Goal: Information Seeking & Learning: Learn about a topic

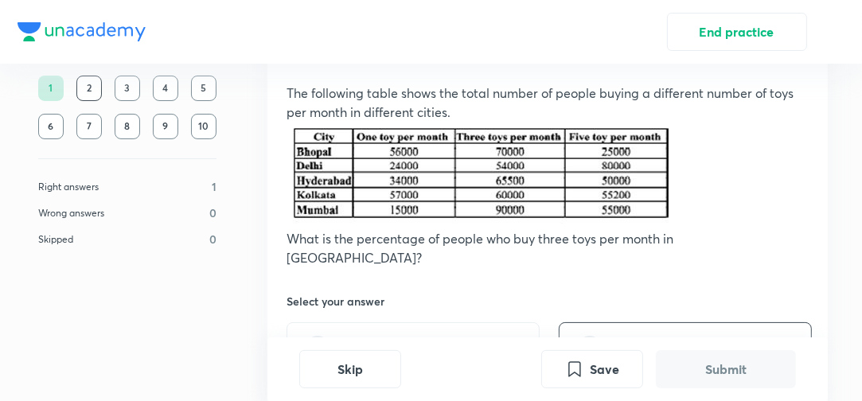
scroll to position [172, 0]
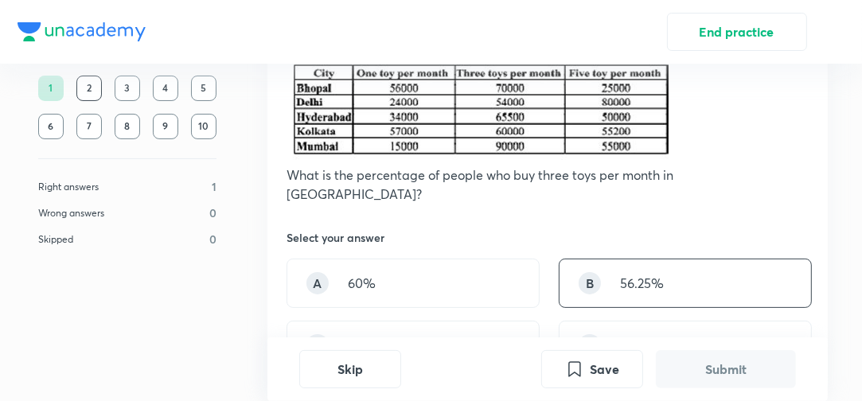
click at [723, 261] on div "B 56.25%" at bounding box center [685, 283] width 253 height 49
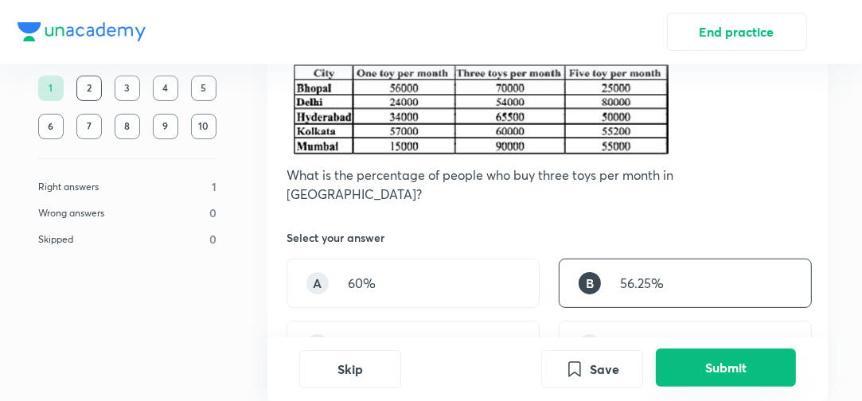
click at [704, 362] on button "Submit" at bounding box center [726, 368] width 140 height 38
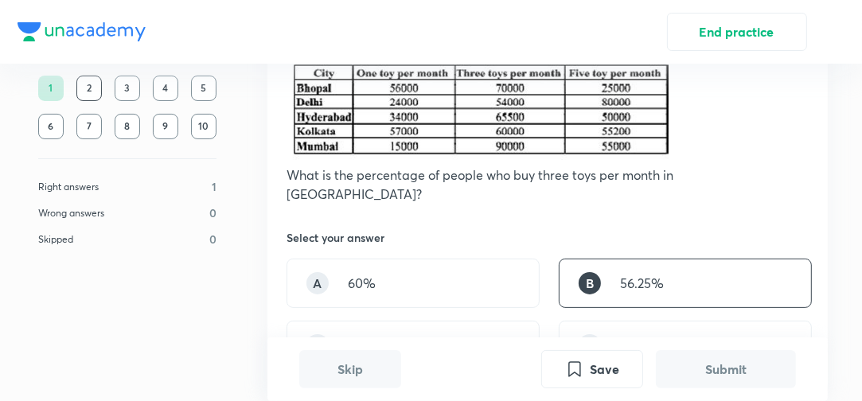
scroll to position [573, 0]
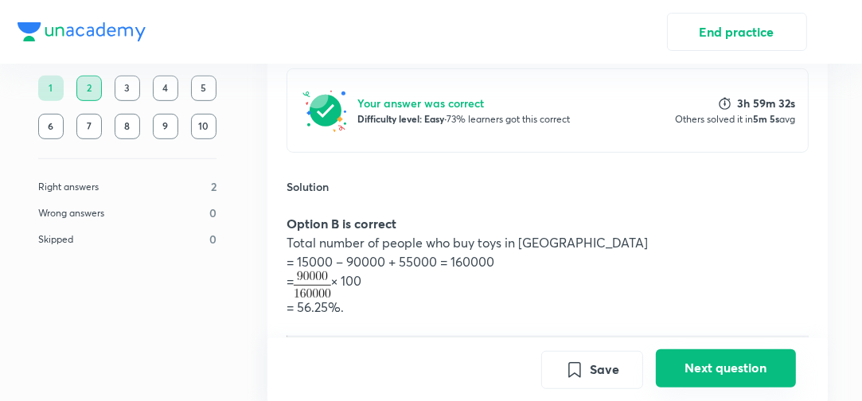
click at [727, 352] on button "Next question" at bounding box center [726, 368] width 140 height 38
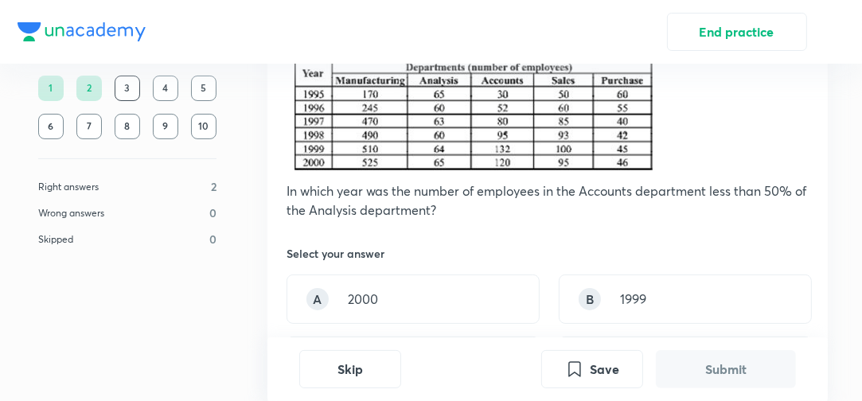
scroll to position [255, 0]
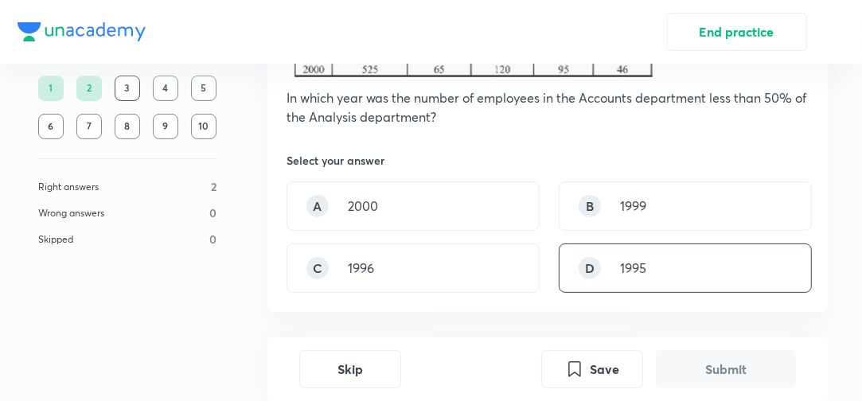
click at [650, 255] on div "D 1995" at bounding box center [685, 268] width 253 height 49
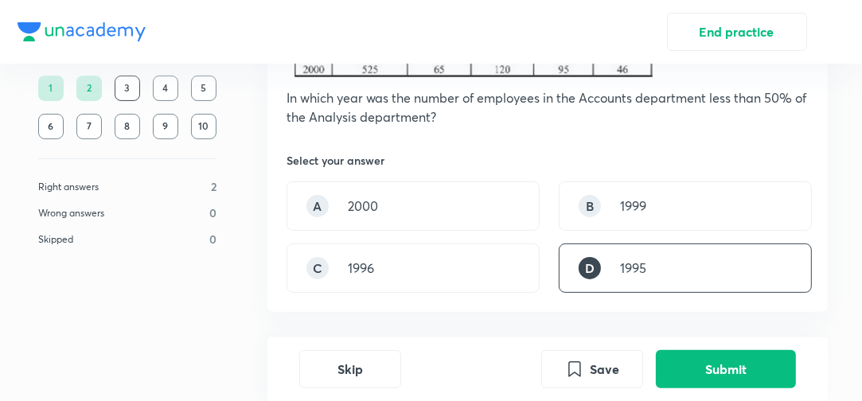
scroll to position [127, 0]
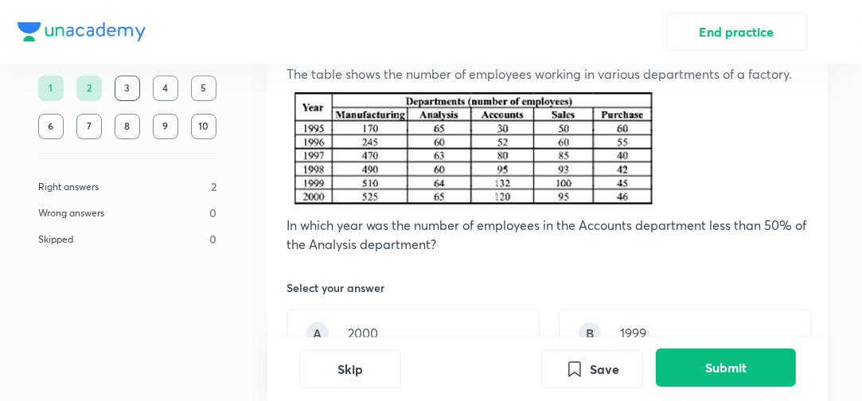
click at [688, 367] on button "Submit" at bounding box center [726, 368] width 140 height 38
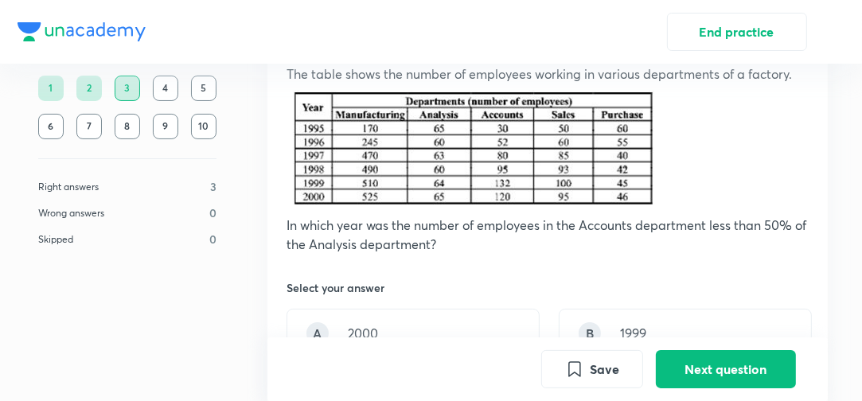
scroll to position [599, 0]
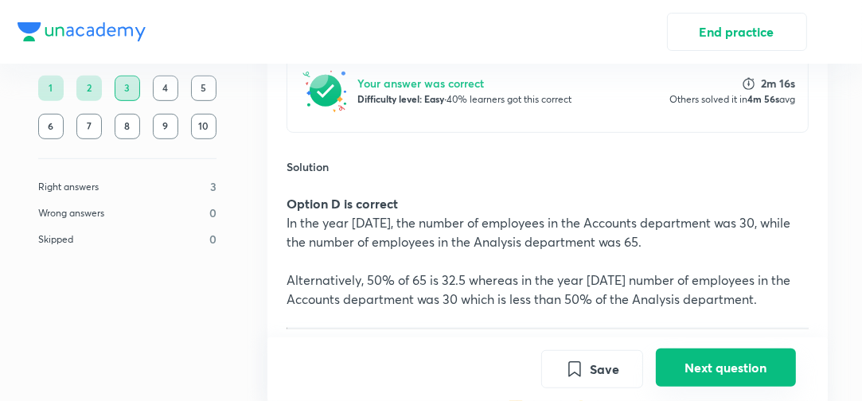
click at [750, 363] on button "Next question" at bounding box center [726, 368] width 140 height 38
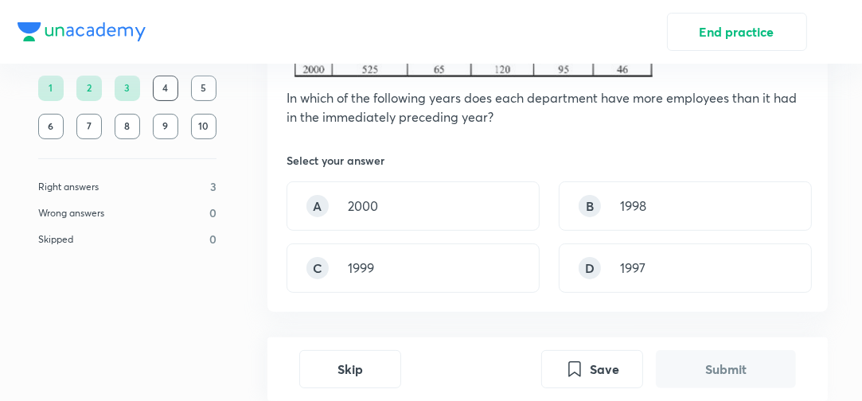
scroll to position [191, 0]
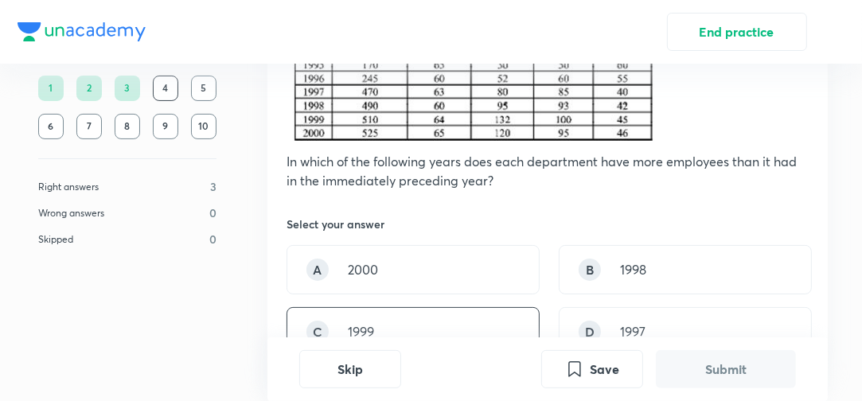
click at [452, 314] on div "C 1999" at bounding box center [413, 331] width 253 height 49
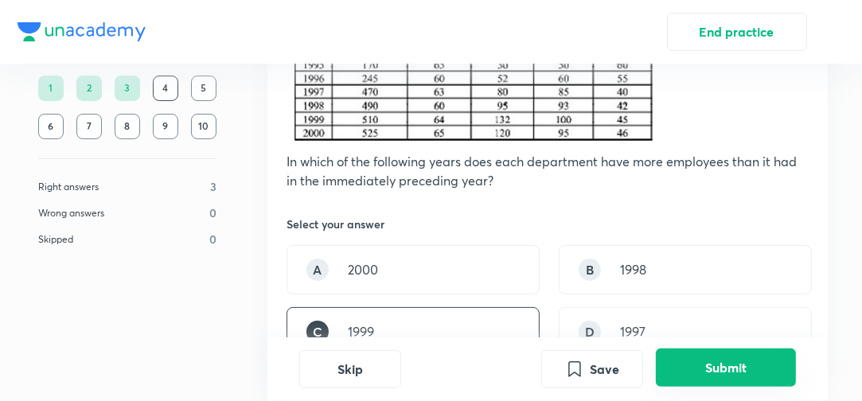
click at [724, 367] on button "Submit" at bounding box center [726, 368] width 140 height 38
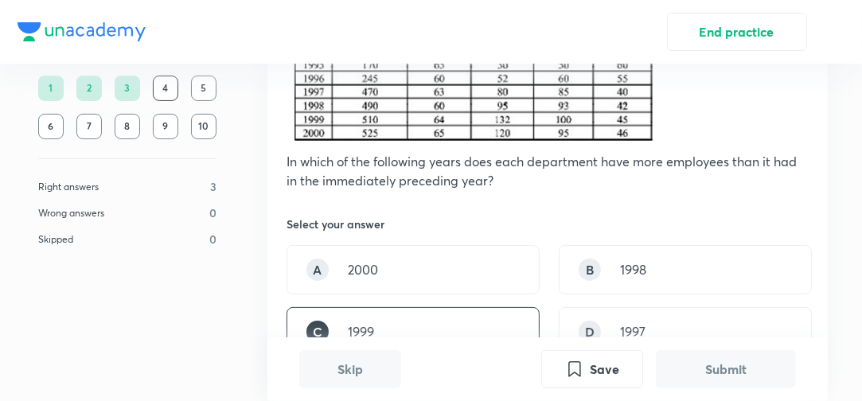
scroll to position [599, 0]
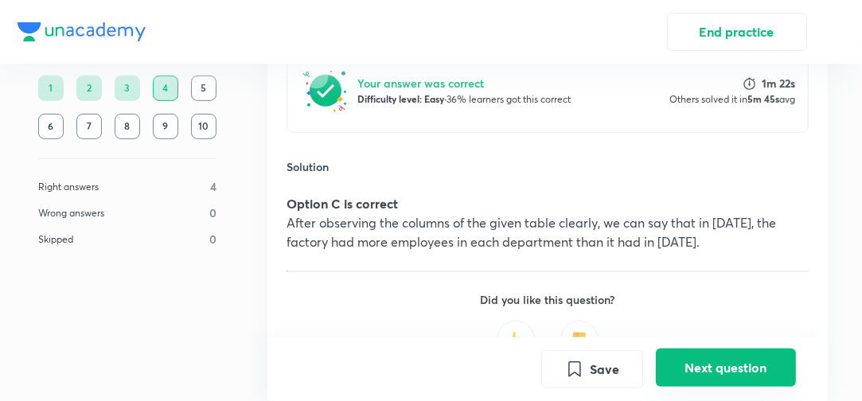
click at [696, 366] on button "Next question" at bounding box center [726, 368] width 140 height 38
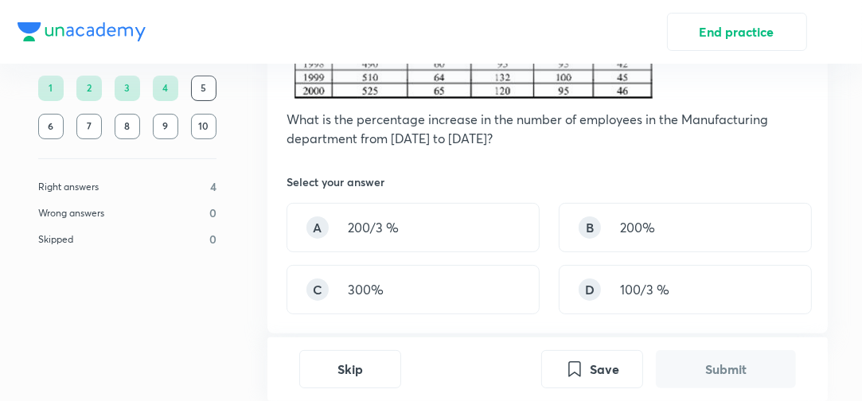
scroll to position [255, 0]
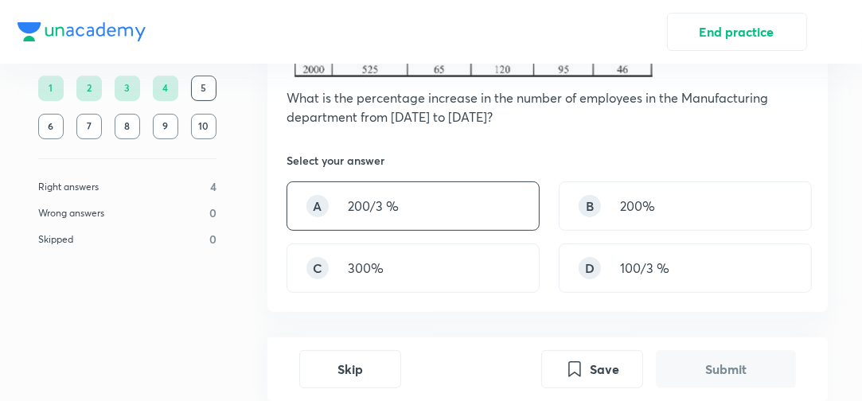
click at [474, 213] on div "A 200/3 %" at bounding box center [413, 205] width 253 height 49
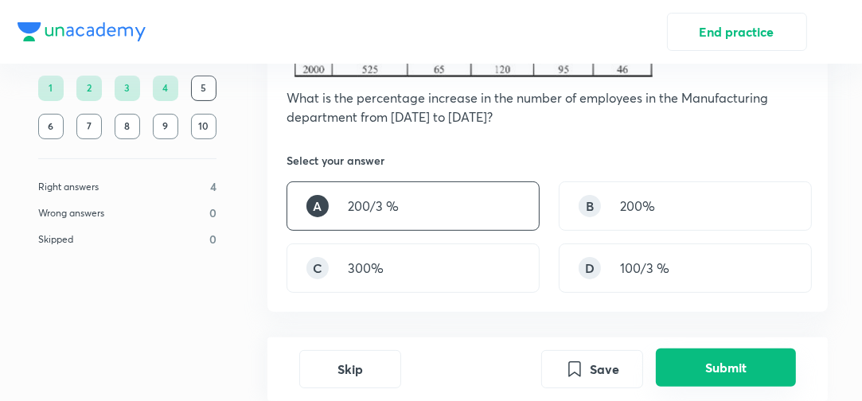
click at [693, 357] on button "Submit" at bounding box center [726, 368] width 140 height 38
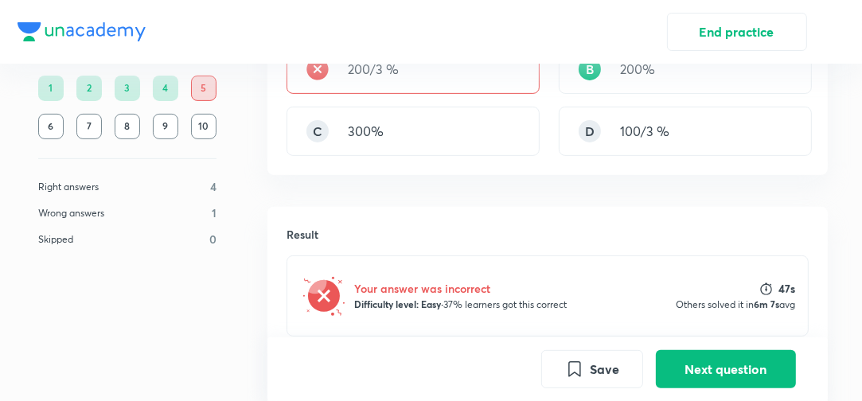
scroll to position [153, 0]
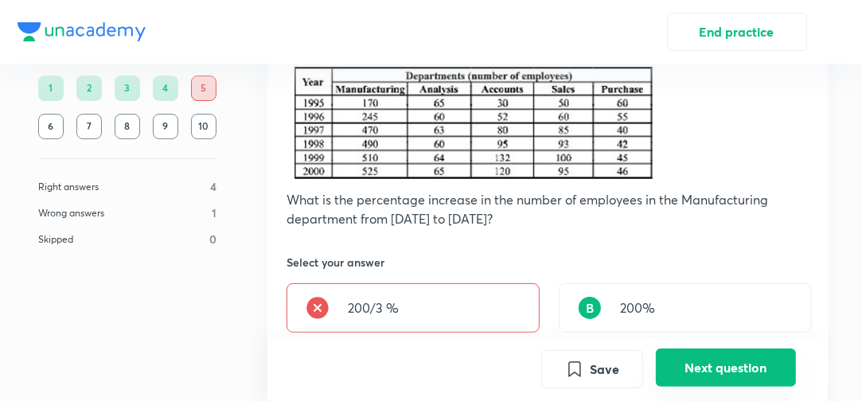
click at [700, 374] on button "Next question" at bounding box center [726, 368] width 140 height 38
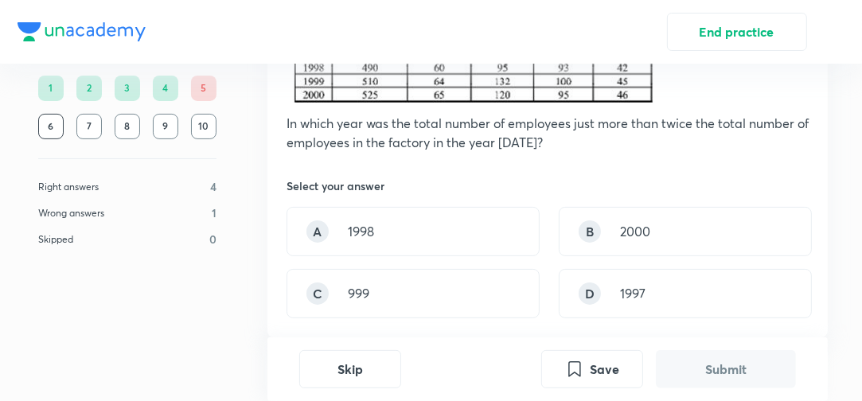
scroll to position [318, 0]
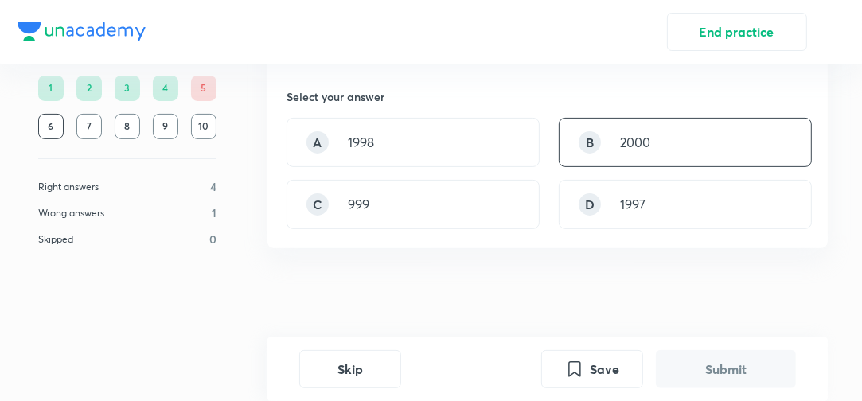
click at [660, 143] on div "B 2000" at bounding box center [685, 142] width 253 height 49
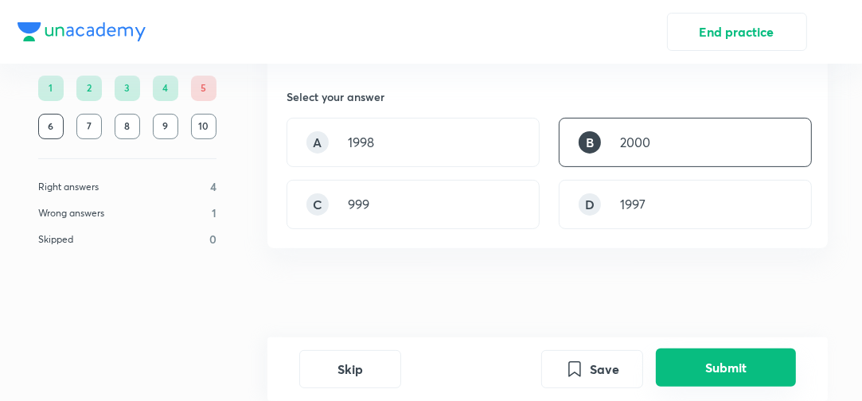
click at [706, 356] on button "Submit" at bounding box center [726, 368] width 140 height 38
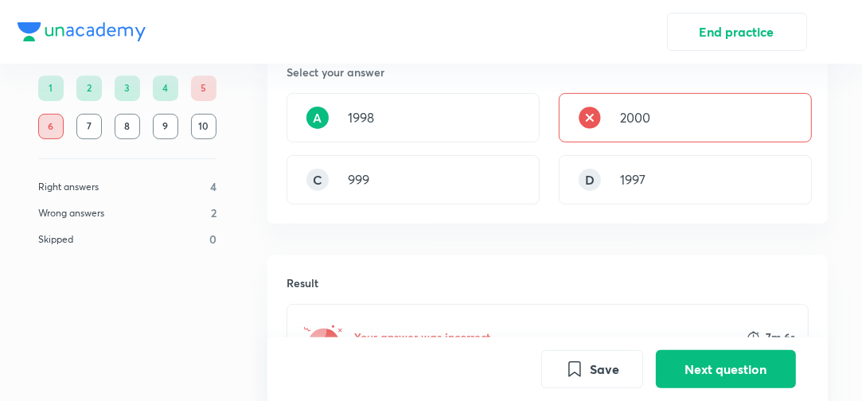
scroll to position [344, 0]
click at [706, 361] on button "Next question" at bounding box center [726, 368] width 140 height 38
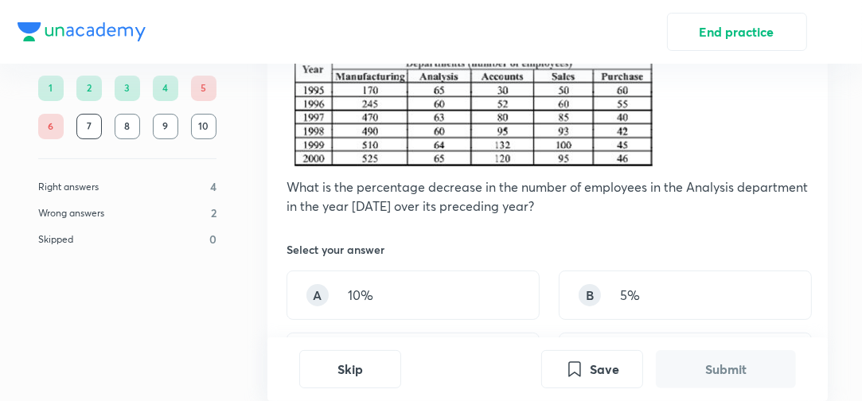
scroll to position [318, 0]
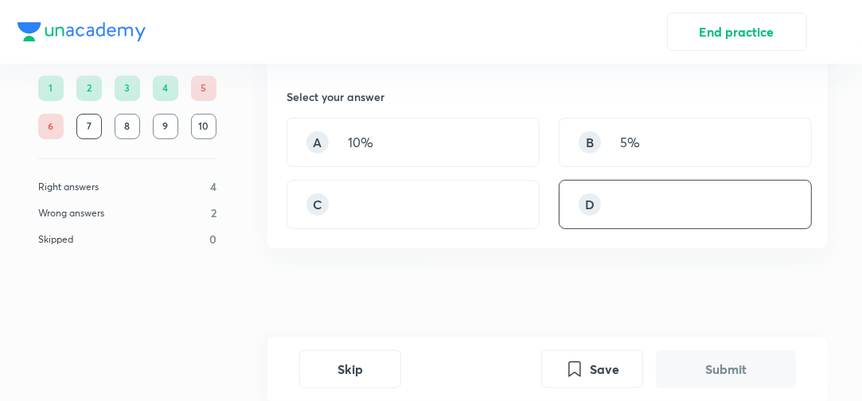
click at [678, 181] on div "D" at bounding box center [685, 204] width 253 height 49
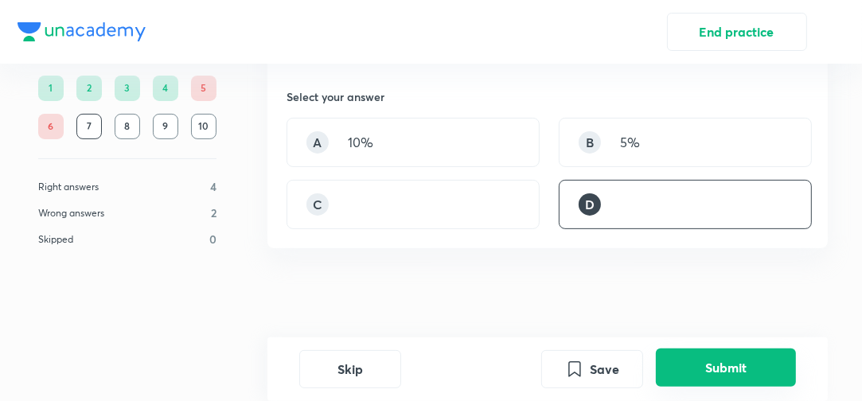
click at [726, 370] on button "Submit" at bounding box center [726, 368] width 140 height 38
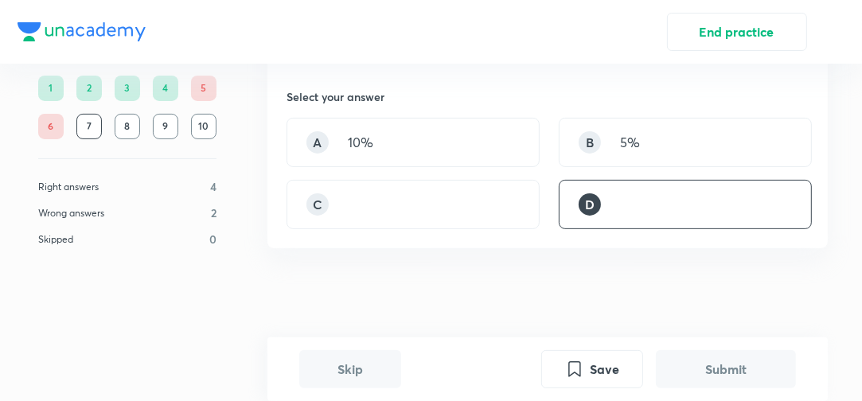
scroll to position [607, 0]
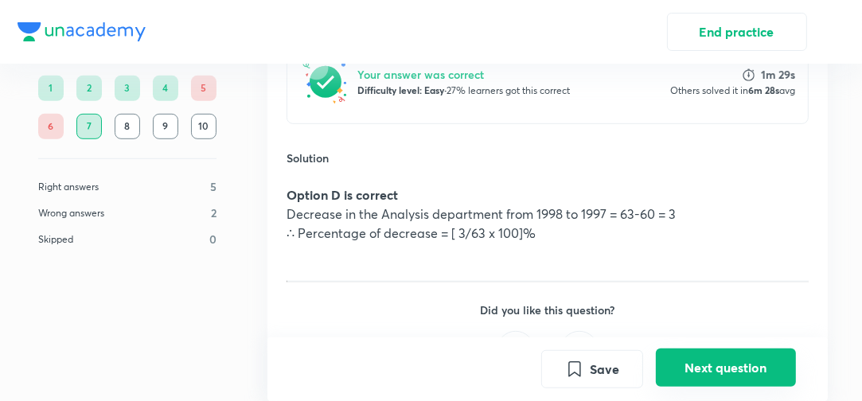
click at [730, 360] on button "Next question" at bounding box center [726, 368] width 140 height 38
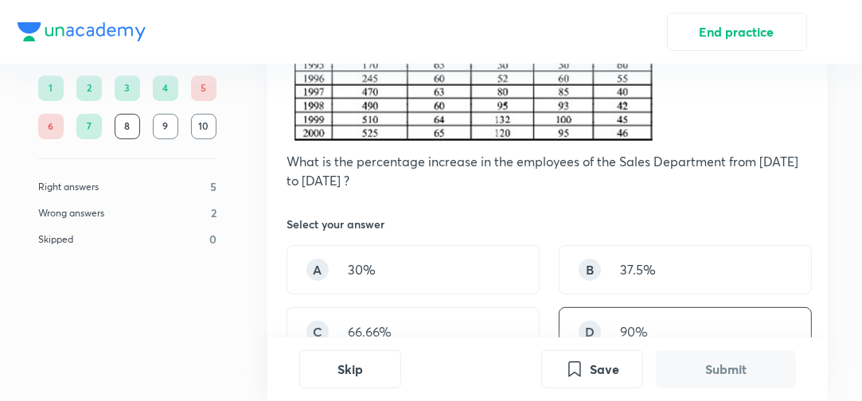
scroll to position [318, 0]
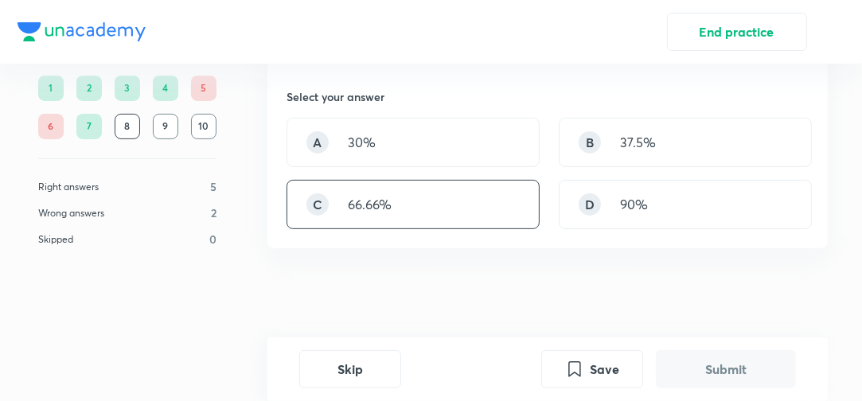
click at [446, 211] on div "C 66.66%" at bounding box center [413, 204] width 253 height 49
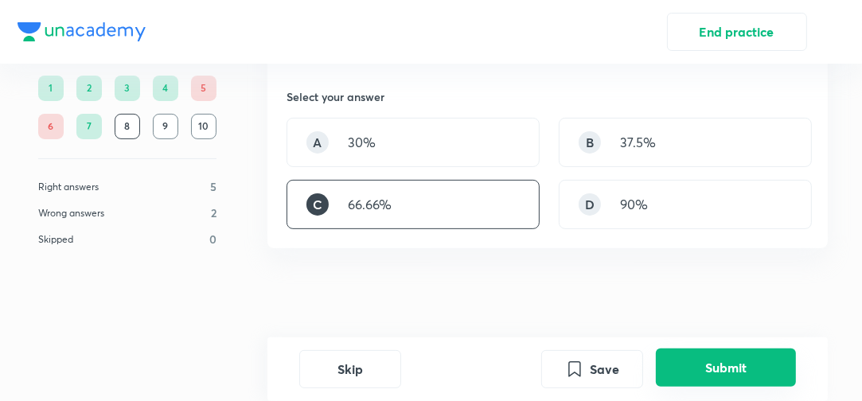
click at [720, 368] on button "Submit" at bounding box center [726, 368] width 140 height 38
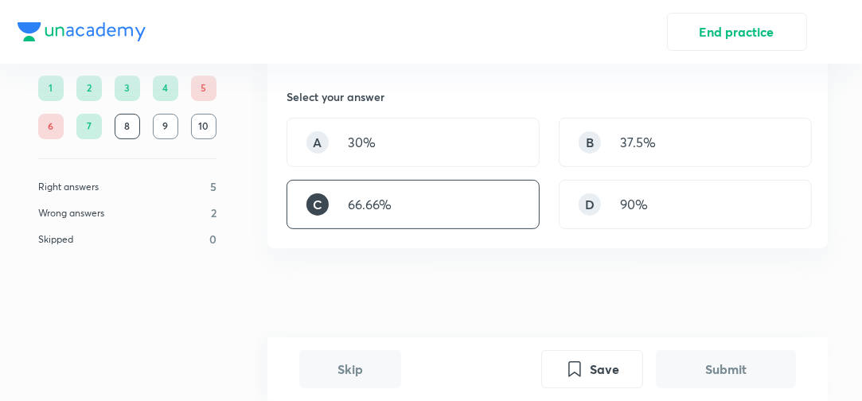
scroll to position [599, 0]
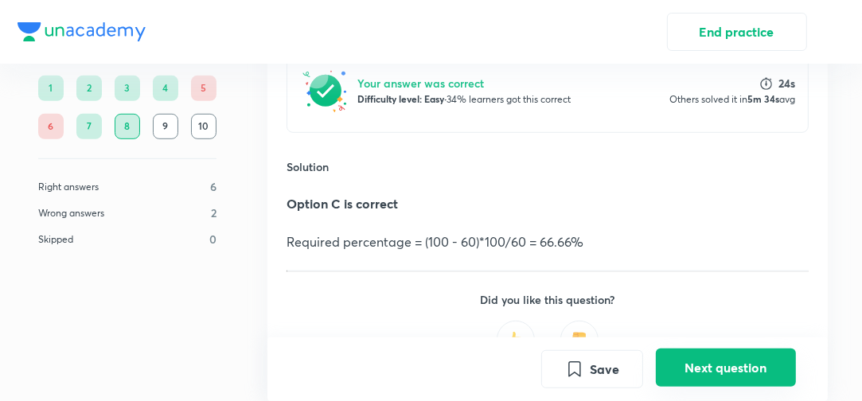
click at [726, 363] on button "Next question" at bounding box center [726, 368] width 140 height 38
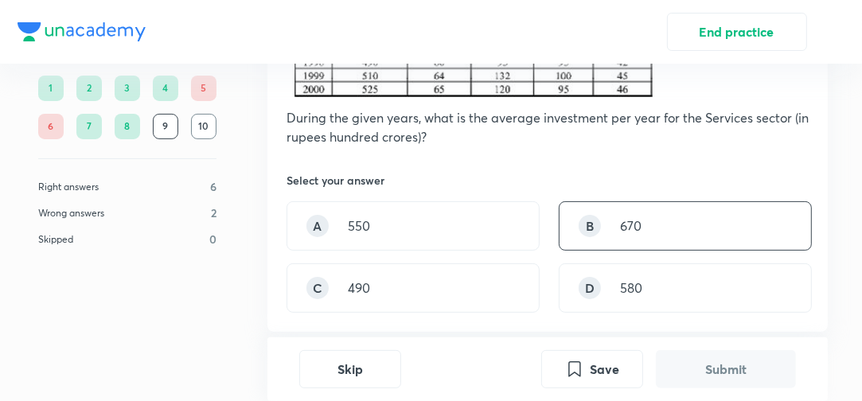
scroll to position [255, 0]
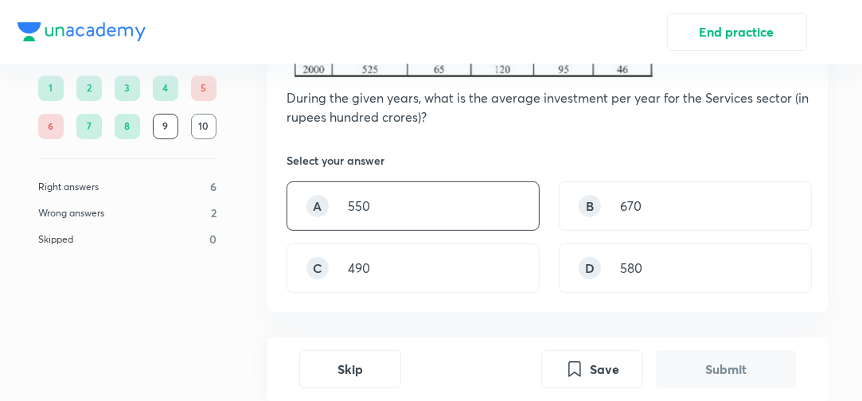
click at [512, 185] on div "A 550" at bounding box center [413, 205] width 253 height 49
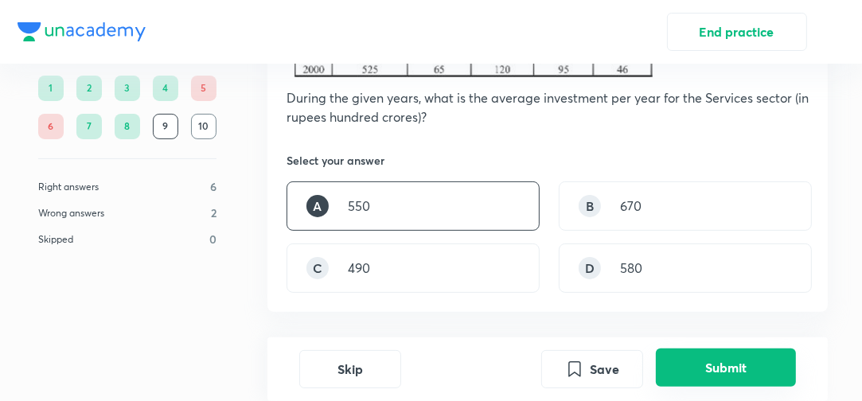
click at [717, 379] on button "Submit" at bounding box center [726, 368] width 140 height 38
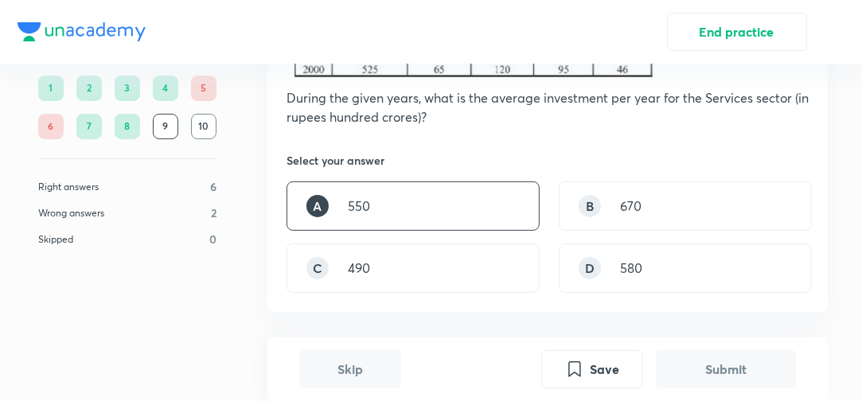
scroll to position [599, 0]
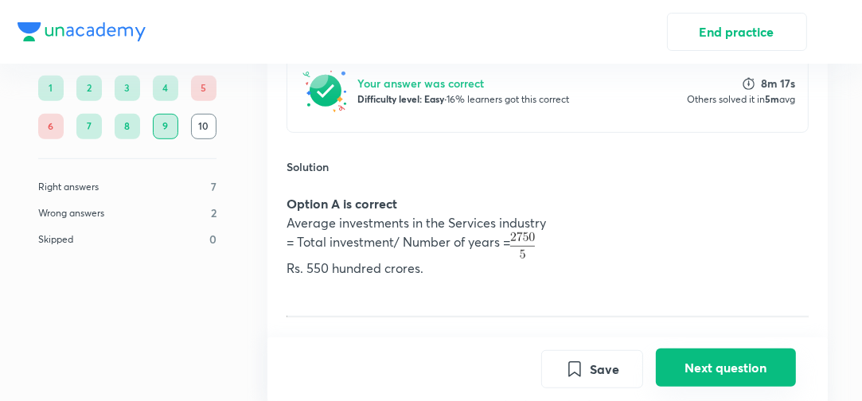
click at [747, 369] on button "Next question" at bounding box center [726, 368] width 140 height 38
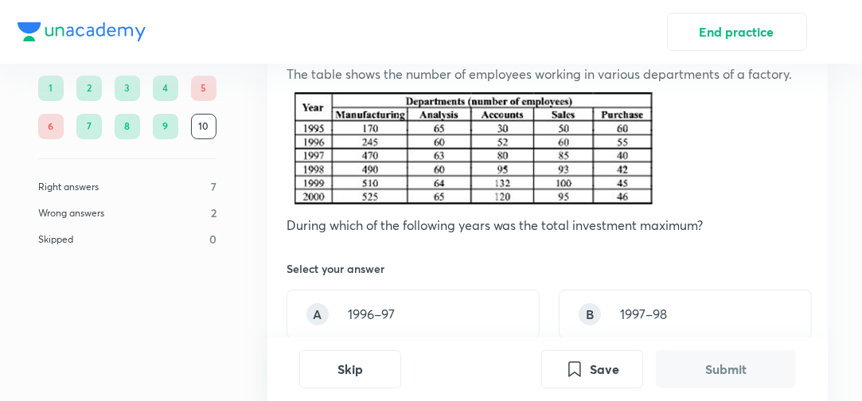
scroll to position [191, 0]
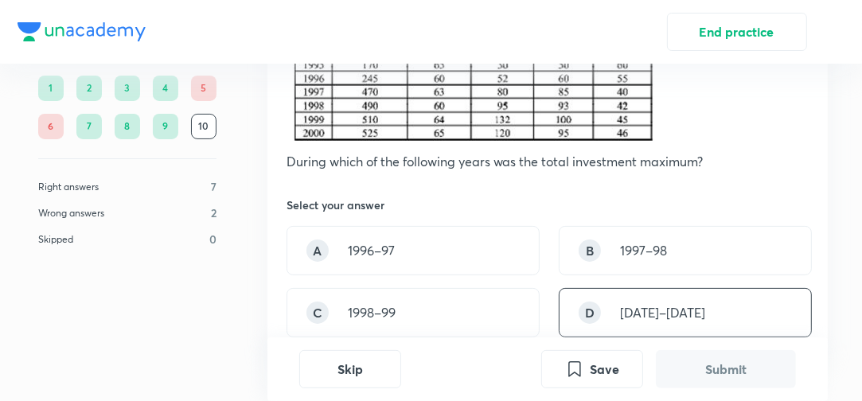
click at [669, 323] on div "D [DATE]–[DATE]" at bounding box center [685, 312] width 253 height 49
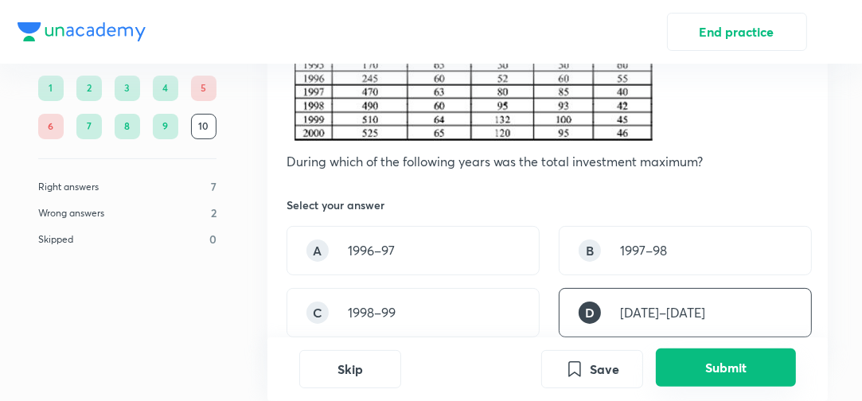
click at [728, 364] on button "Submit" at bounding box center [726, 368] width 140 height 38
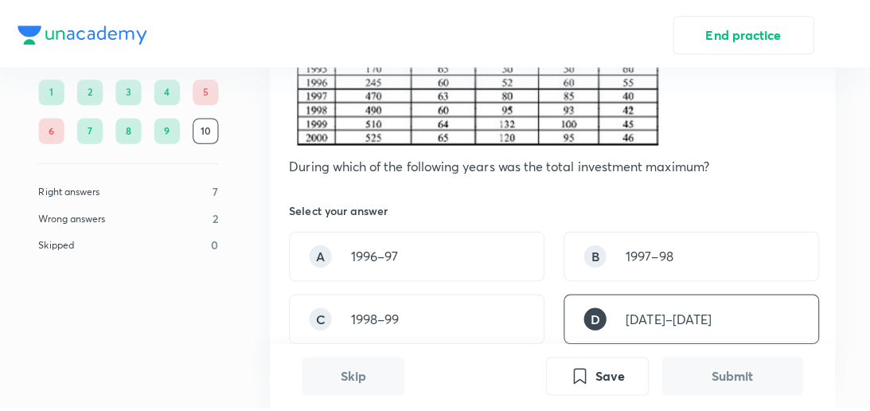
scroll to position [579, 0]
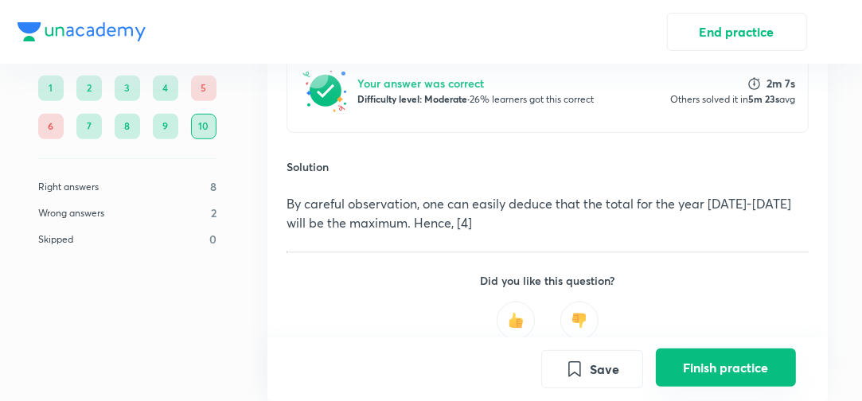
click at [735, 367] on button "Finish practice" at bounding box center [726, 368] width 140 height 38
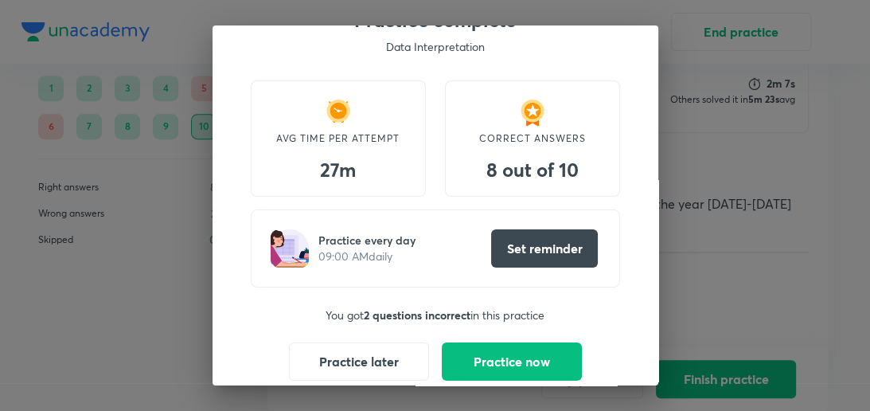
scroll to position [76, 0]
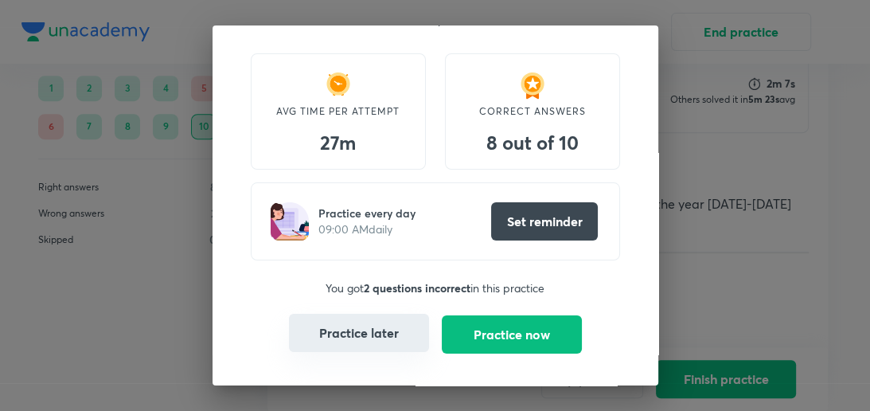
click at [363, 333] on button "Practice later" at bounding box center [359, 333] width 140 height 38
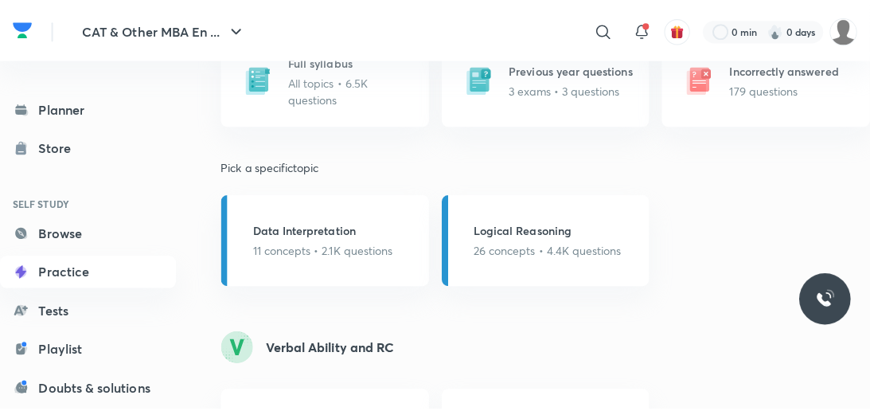
scroll to position [1146, 0]
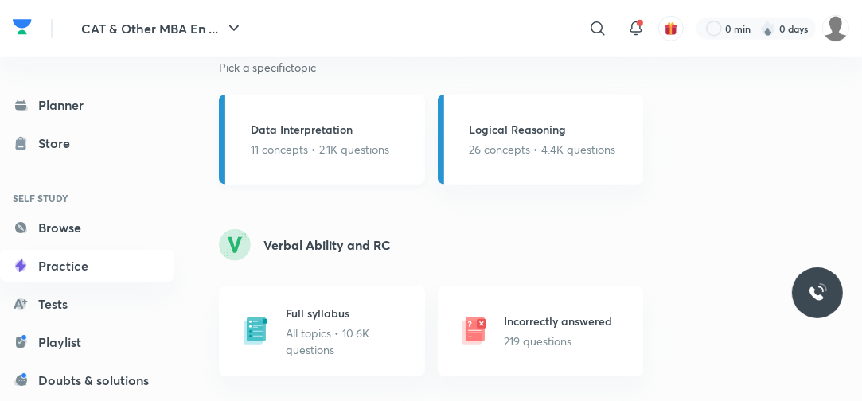
click at [363, 142] on p "11 concepts • 2.1K questions" at bounding box center [320, 149] width 138 height 17
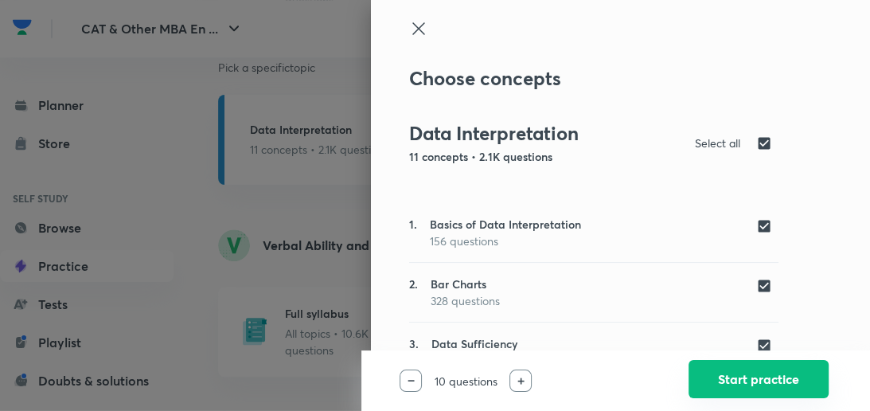
click at [738, 376] on button "Start practice" at bounding box center [759, 379] width 140 height 38
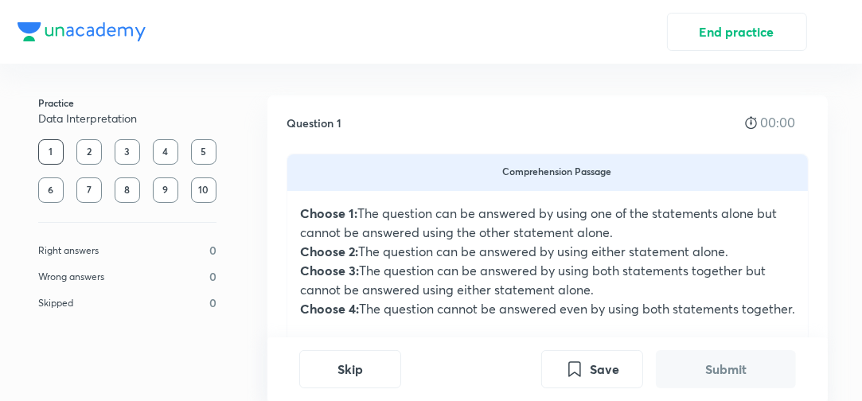
scroll to position [430, 0]
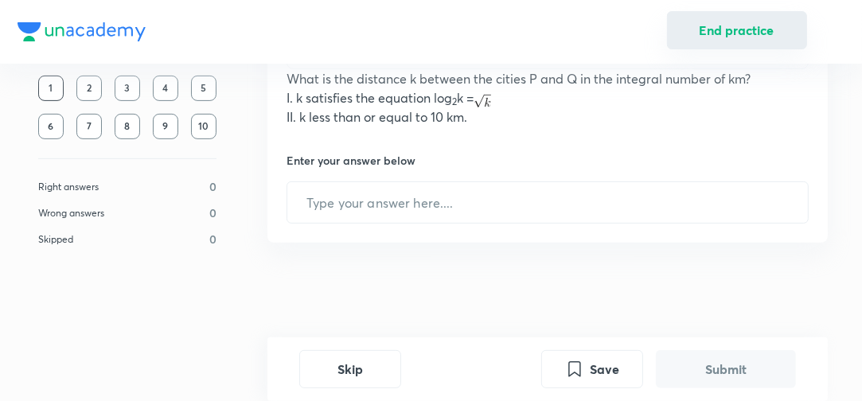
click at [720, 24] on button "End practice" at bounding box center [737, 30] width 140 height 38
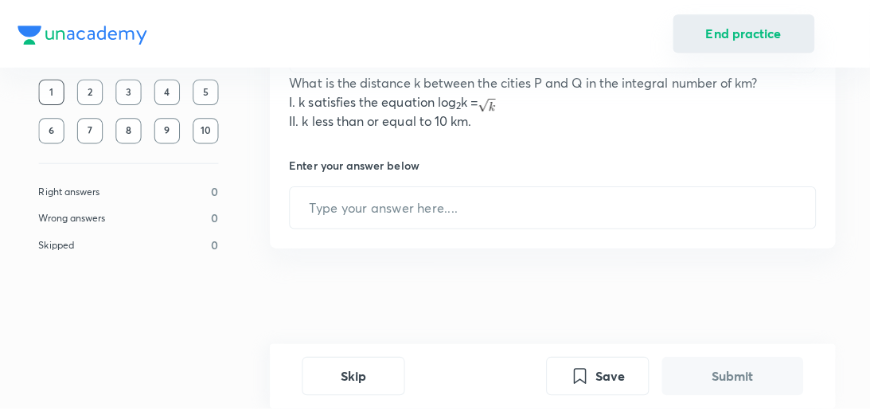
scroll to position [420, 0]
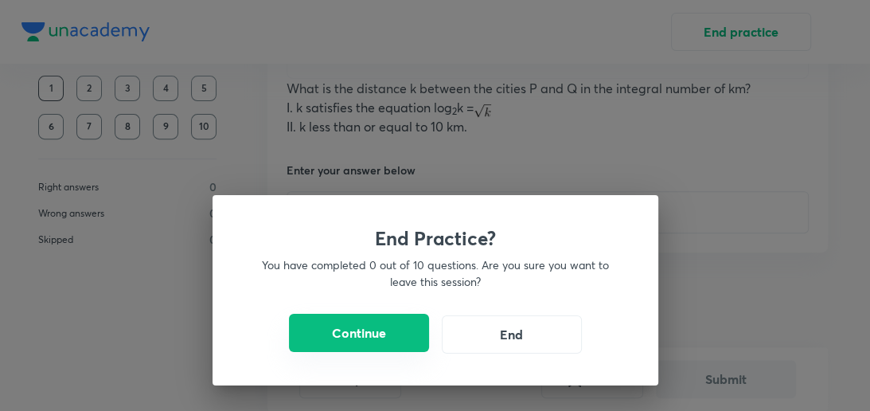
click at [401, 325] on button "Continue" at bounding box center [359, 333] width 140 height 38
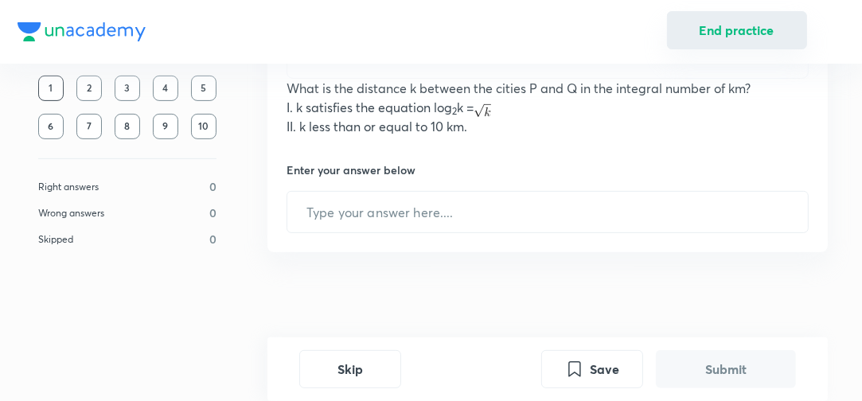
click at [777, 37] on button "End practice" at bounding box center [737, 30] width 140 height 38
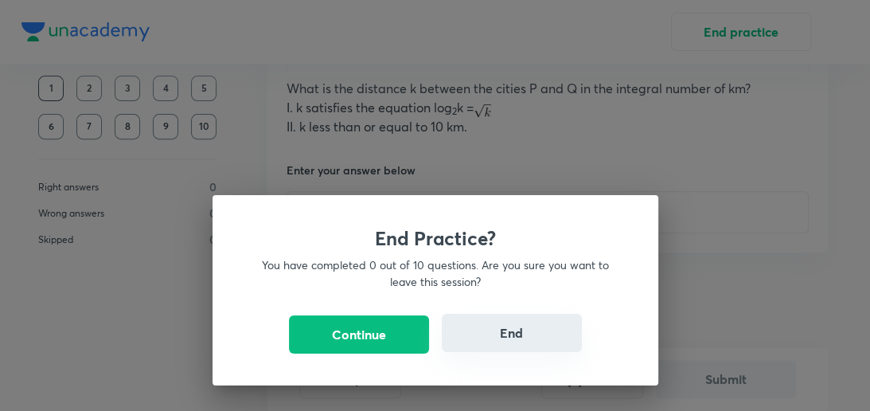
click at [540, 352] on div "End Practice? You have completed 0 out of 10 questions. Are you sure you want t…" at bounding box center [436, 290] width 446 height 190
click at [544, 334] on button "End" at bounding box center [512, 333] width 140 height 38
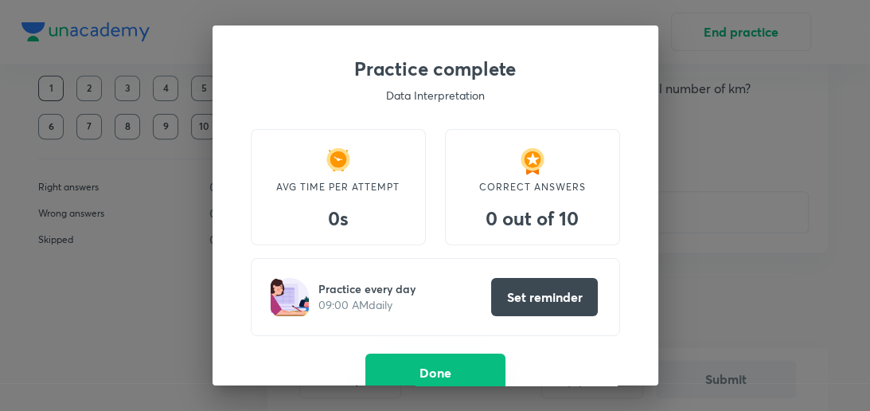
click at [499, 362] on button "Done" at bounding box center [435, 372] width 140 height 38
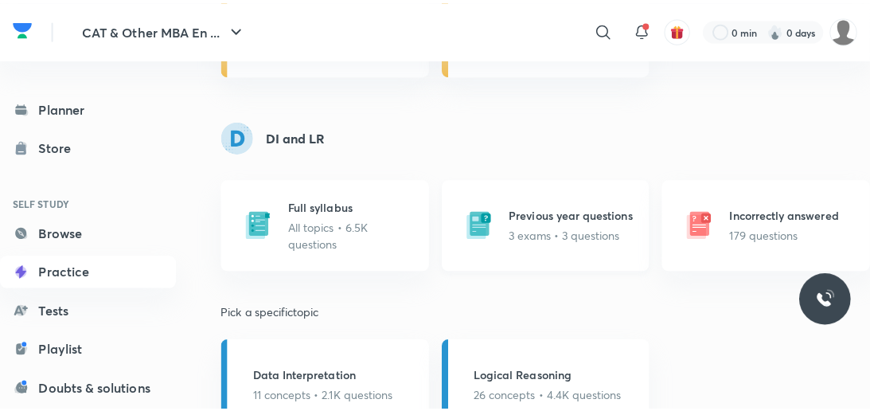
scroll to position [1083, 0]
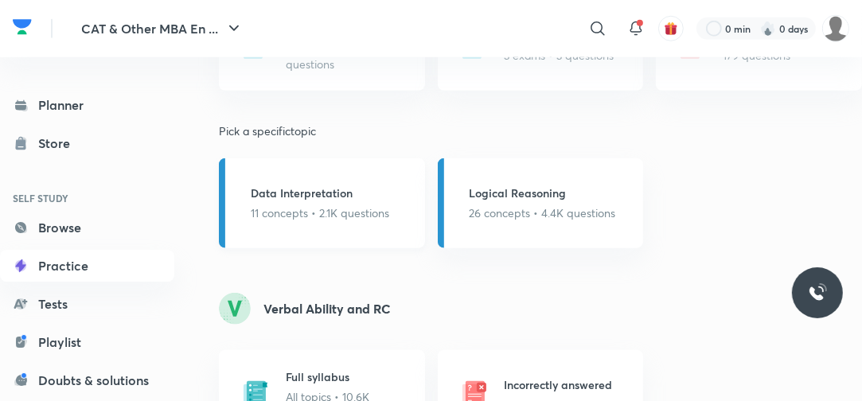
click at [398, 206] on div "Data Interpretation 11 concepts • 2.1K questions" at bounding box center [322, 203] width 206 height 90
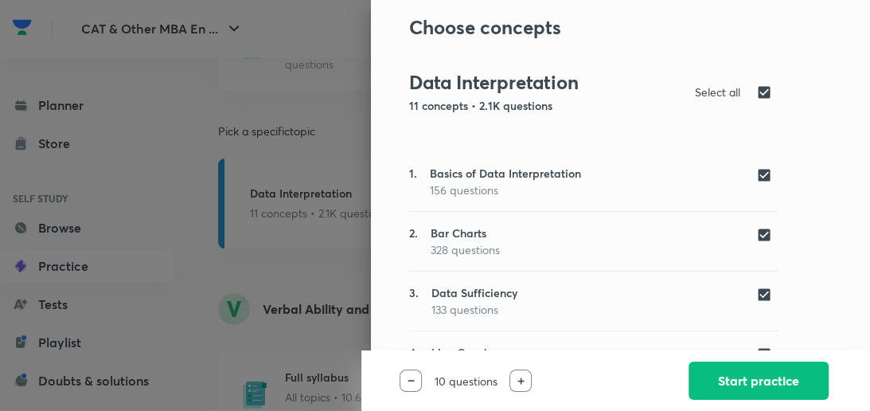
scroll to position [127, 0]
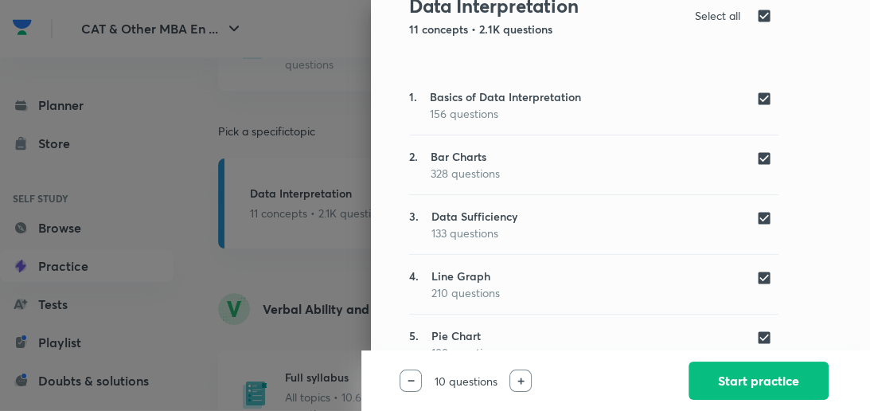
click at [756, 221] on input "checkbox" at bounding box center [767, 218] width 22 height 16
checkbox input "false"
click at [743, 364] on button "Start practice" at bounding box center [759, 379] width 140 height 38
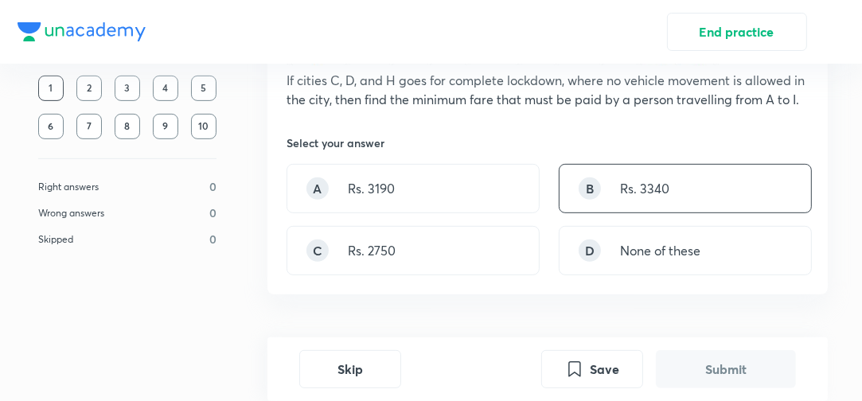
scroll to position [509, 0]
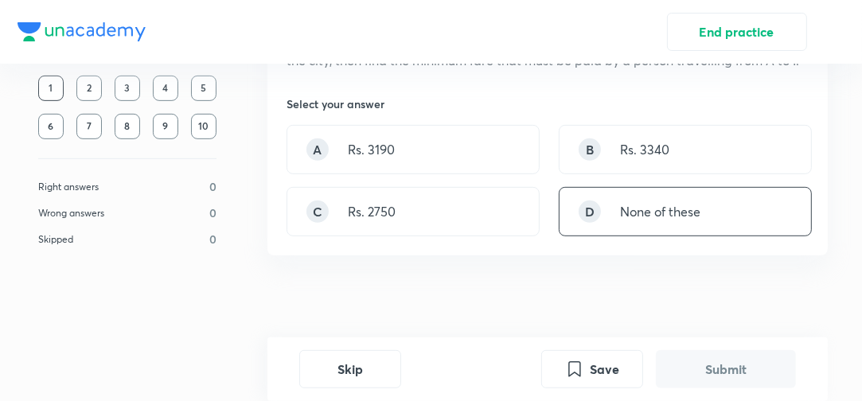
click at [638, 204] on p "None of these" at bounding box center [660, 211] width 80 height 19
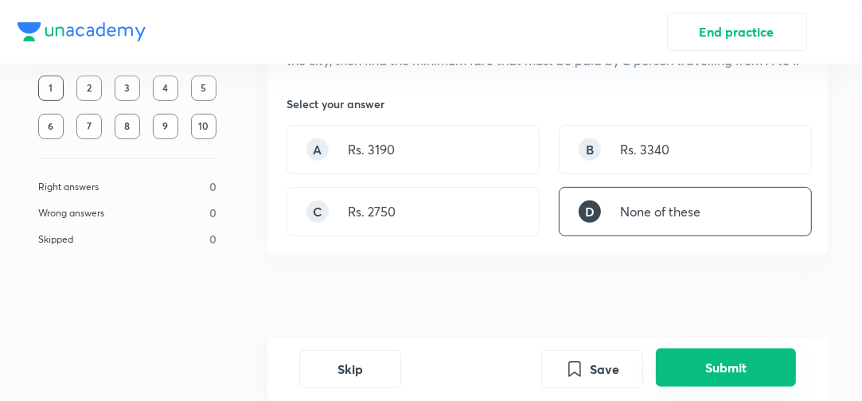
click at [707, 384] on button "Submit" at bounding box center [726, 368] width 140 height 38
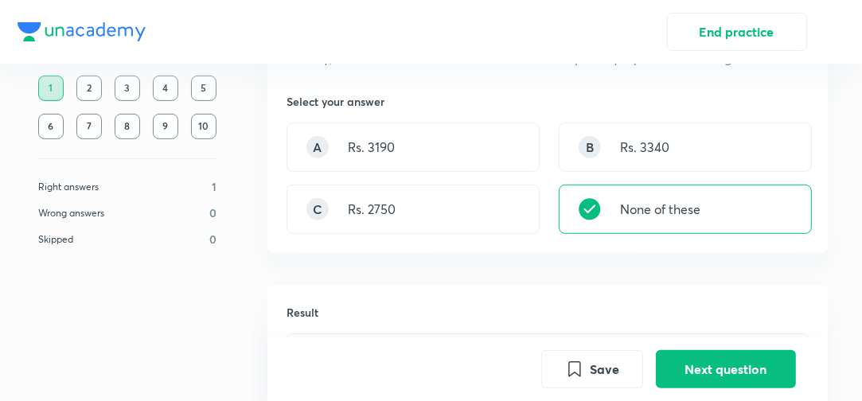
scroll to position [605, 0]
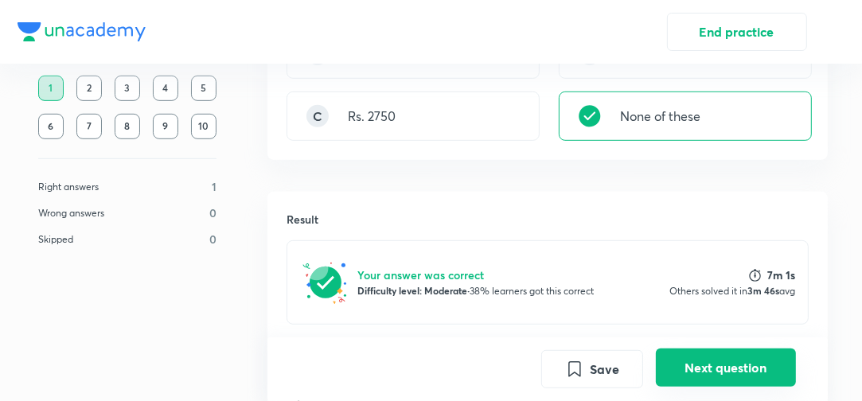
click at [733, 365] on button "Next question" at bounding box center [726, 368] width 140 height 38
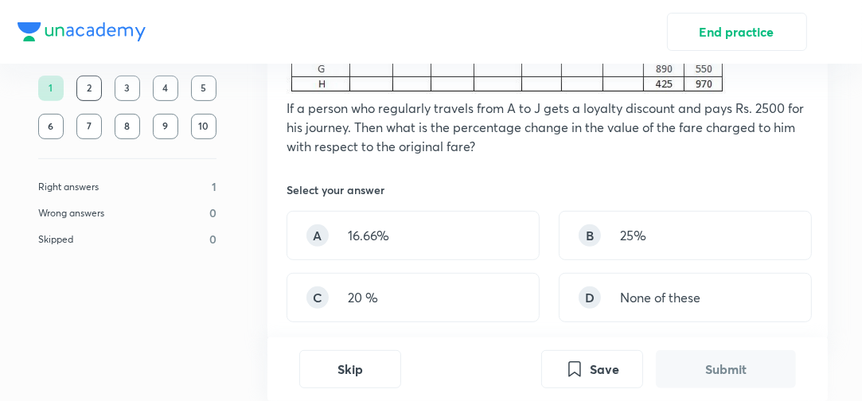
scroll to position [509, 0]
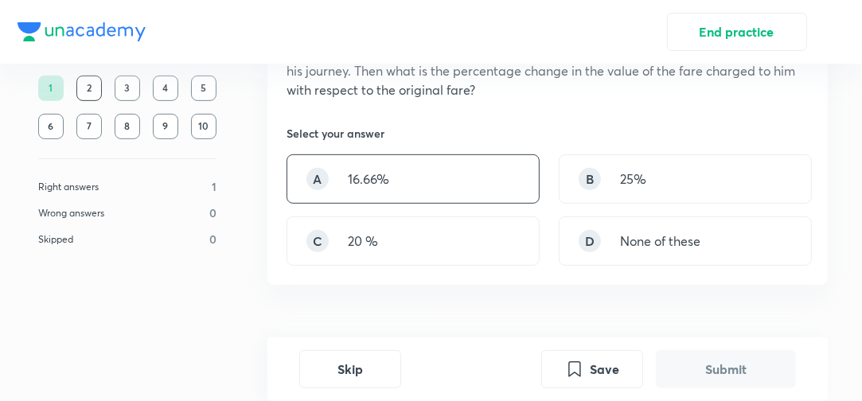
click at [497, 190] on div "A 16.66%" at bounding box center [413, 178] width 253 height 49
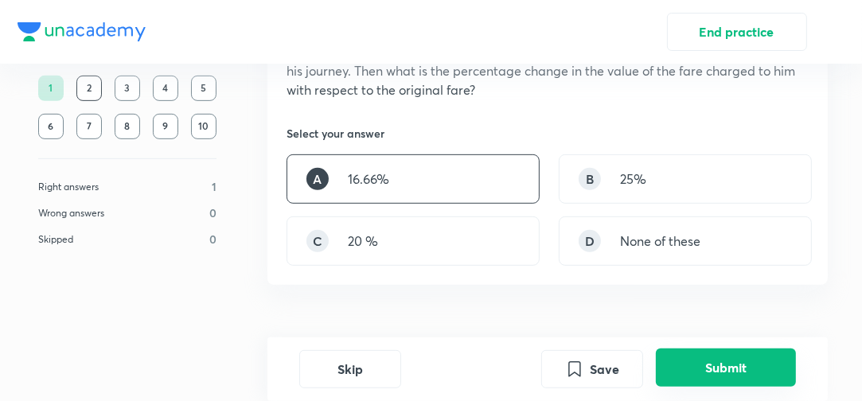
click at [740, 353] on button "Submit" at bounding box center [726, 368] width 140 height 38
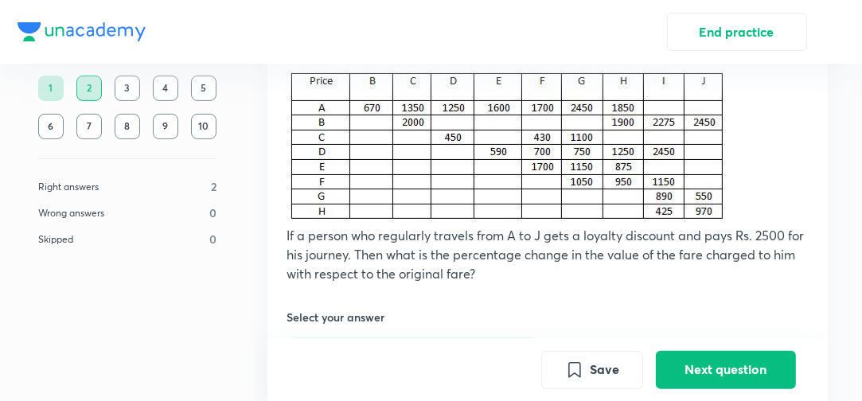
scroll to position [316, 0]
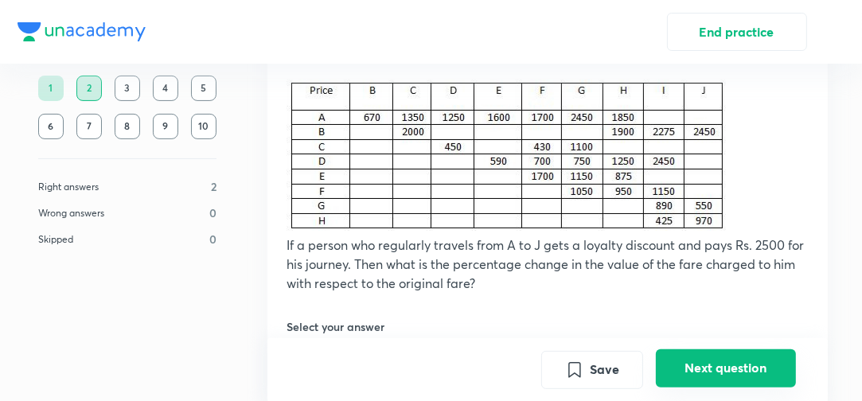
click at [702, 367] on button "Next question" at bounding box center [726, 368] width 140 height 38
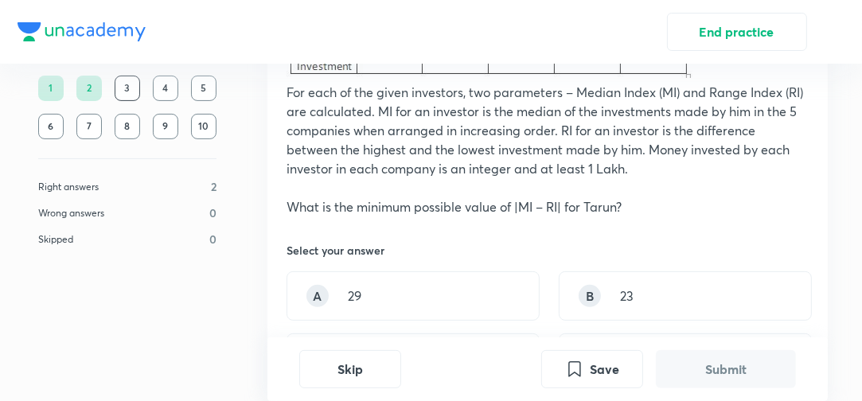
scroll to position [446, 0]
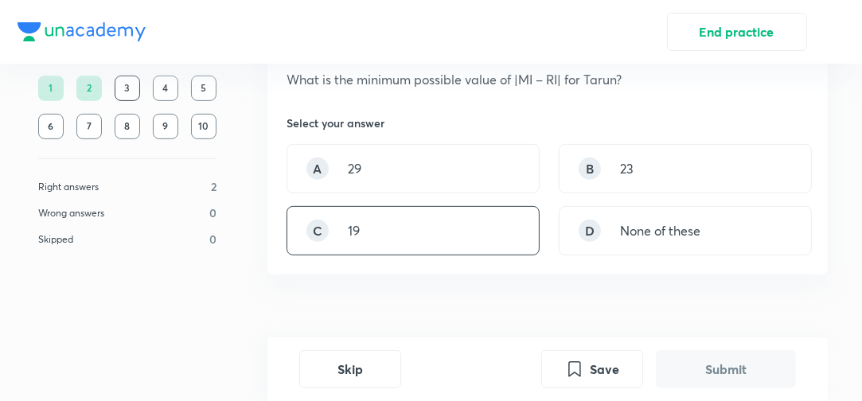
click at [415, 224] on div "C 19" at bounding box center [413, 230] width 253 height 49
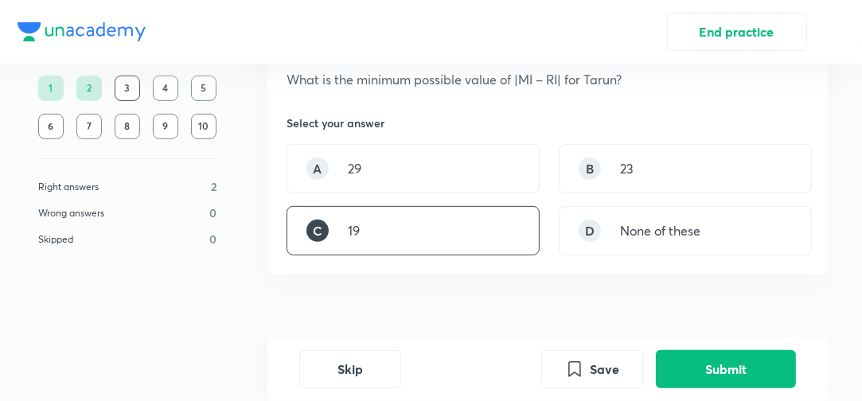
click at [743, 388] on div "Save Submit" at bounding box center [668, 369] width 255 height 38
click at [745, 372] on button "Submit" at bounding box center [726, 368] width 140 height 38
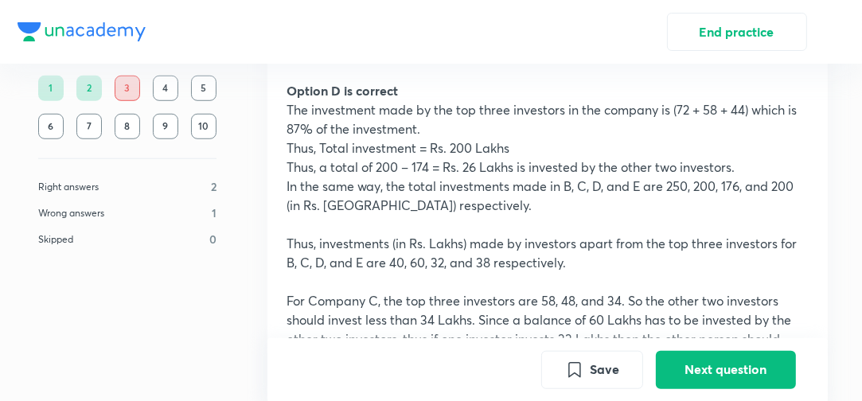
scroll to position [1006, 0]
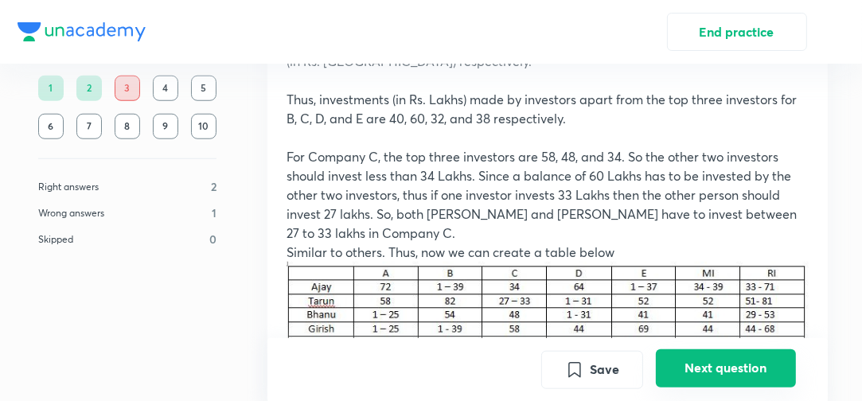
click at [685, 370] on button "Next question" at bounding box center [726, 368] width 140 height 38
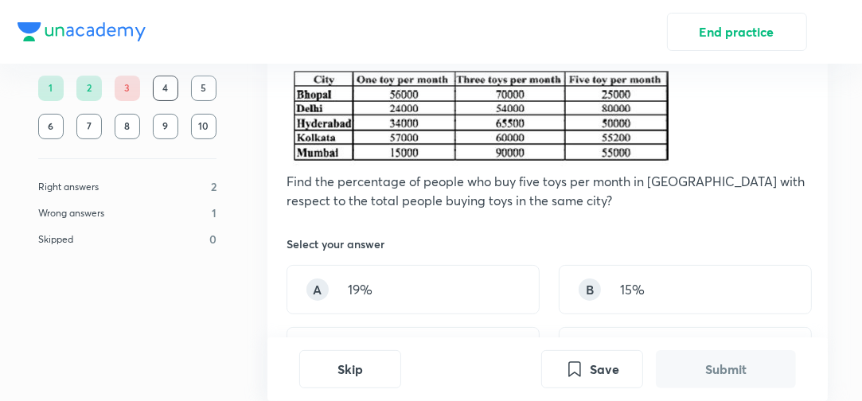
scroll to position [191, 0]
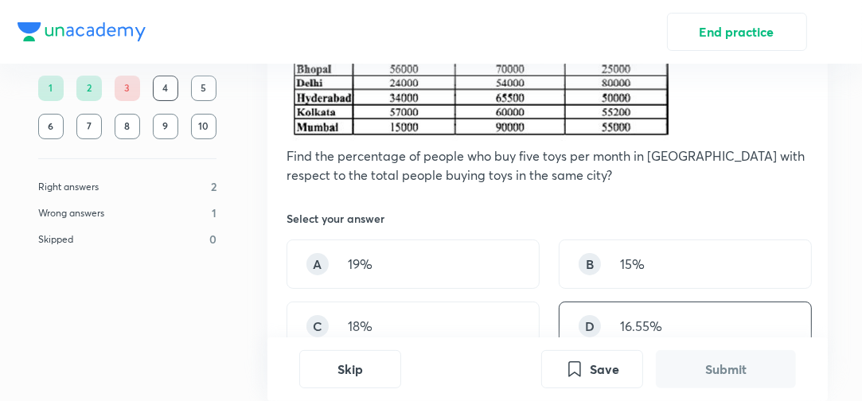
click at [650, 330] on p "16.55%" at bounding box center [641, 326] width 42 height 19
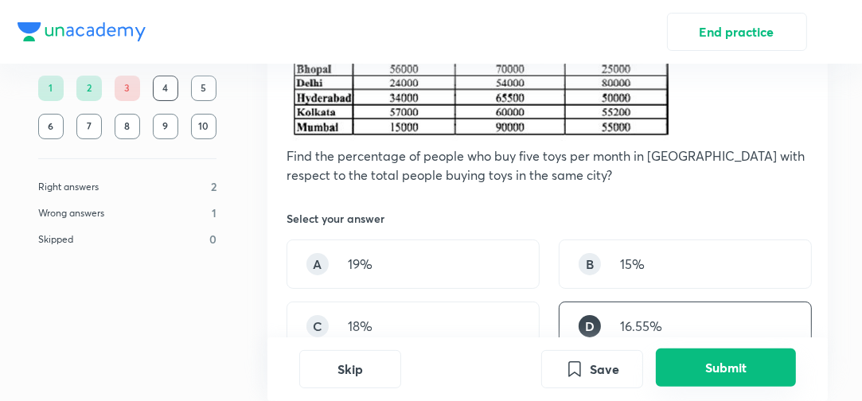
click at [730, 373] on button "Submit" at bounding box center [726, 368] width 140 height 38
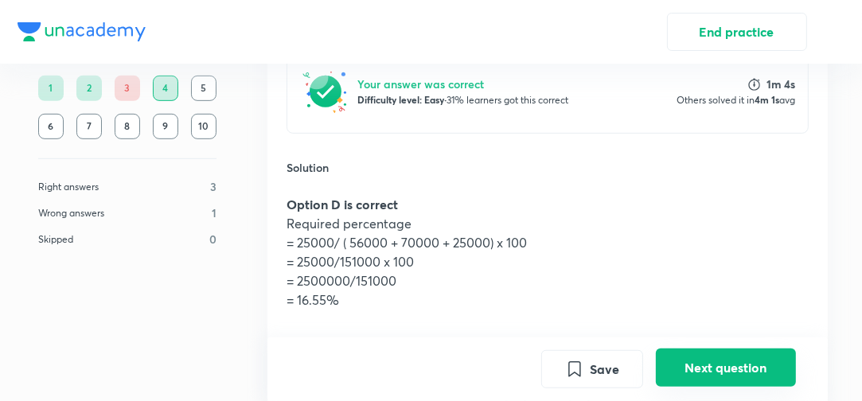
click at [715, 363] on button "Next question" at bounding box center [726, 368] width 140 height 38
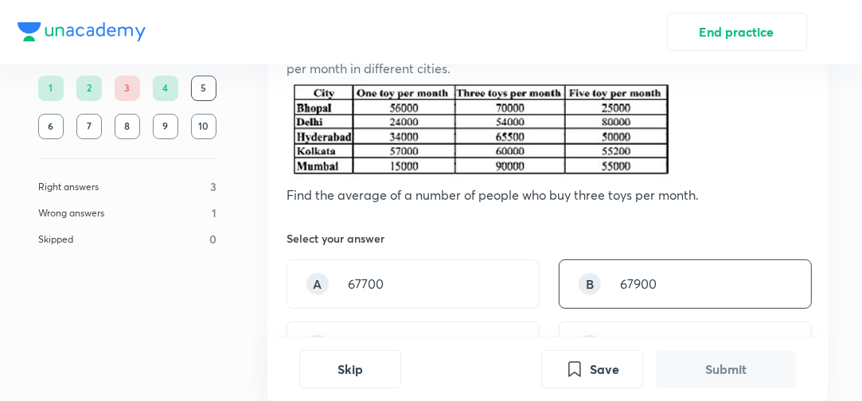
scroll to position [191, 0]
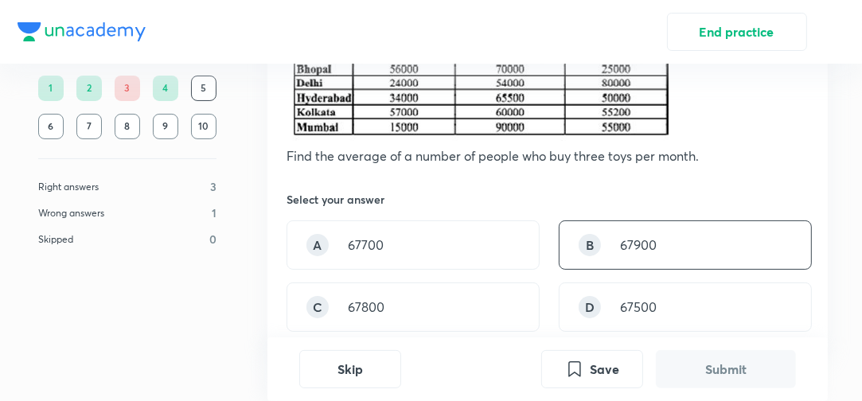
click at [657, 245] on div "B 67900" at bounding box center [685, 244] width 253 height 49
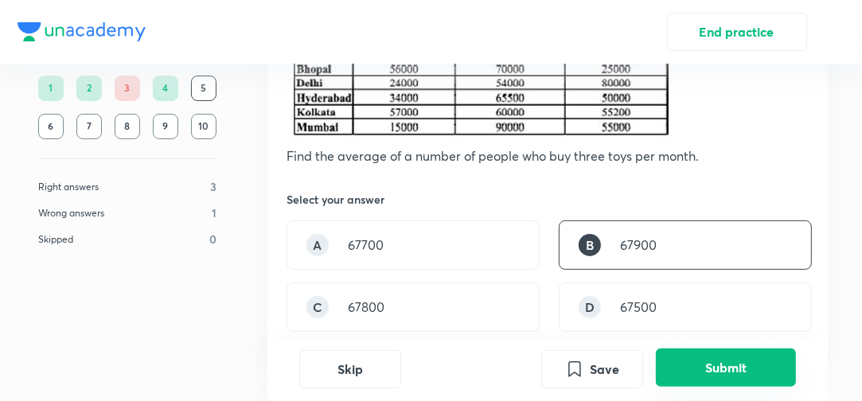
click at [730, 364] on button "Submit" at bounding box center [726, 368] width 140 height 38
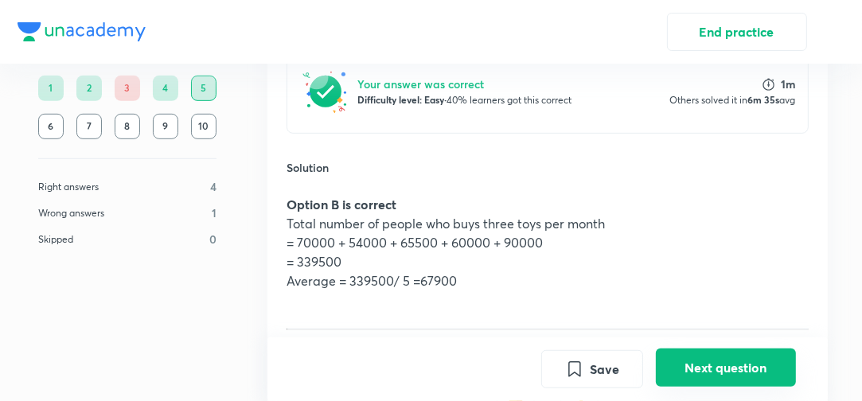
click at [736, 360] on button "Next question" at bounding box center [726, 368] width 140 height 38
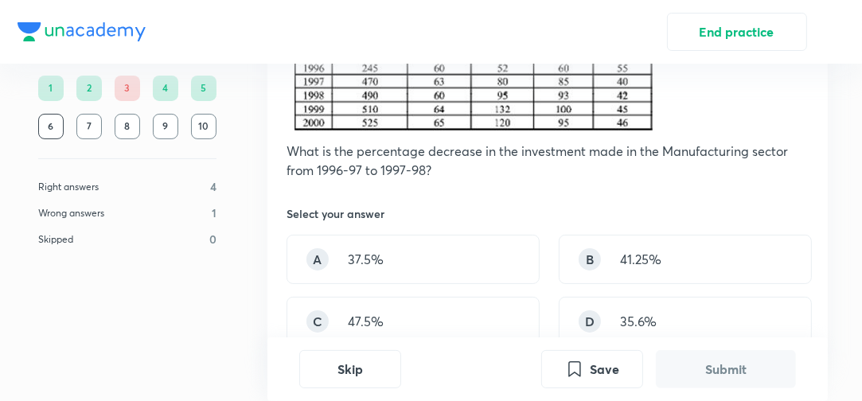
scroll to position [191, 0]
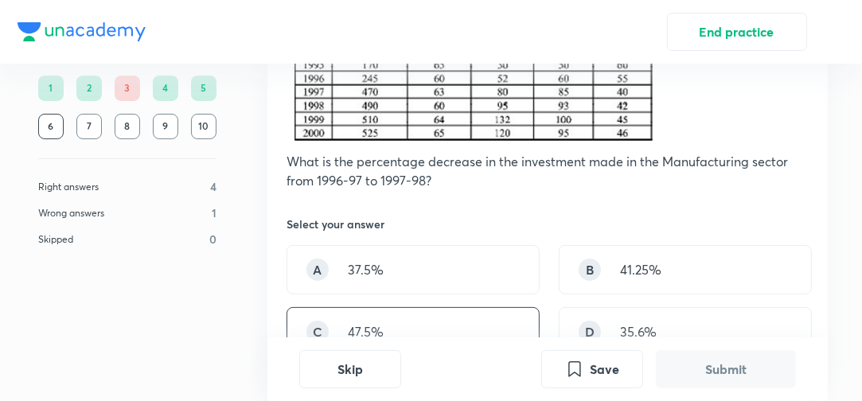
click at [390, 307] on div "C 47.5%" at bounding box center [413, 331] width 253 height 49
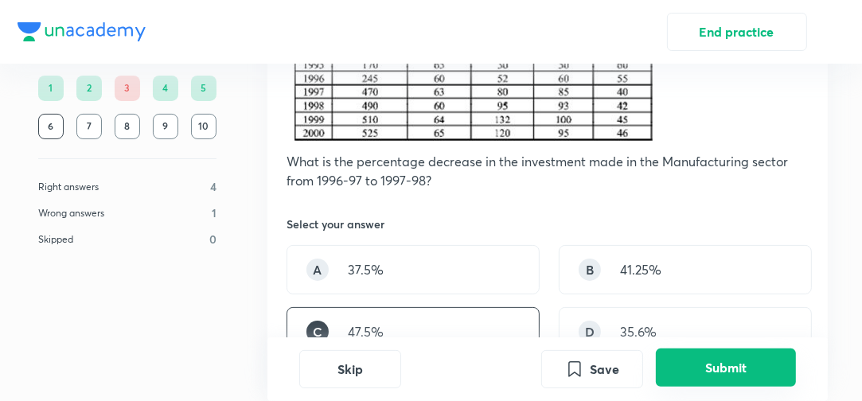
click at [683, 366] on button "Submit" at bounding box center [726, 368] width 140 height 38
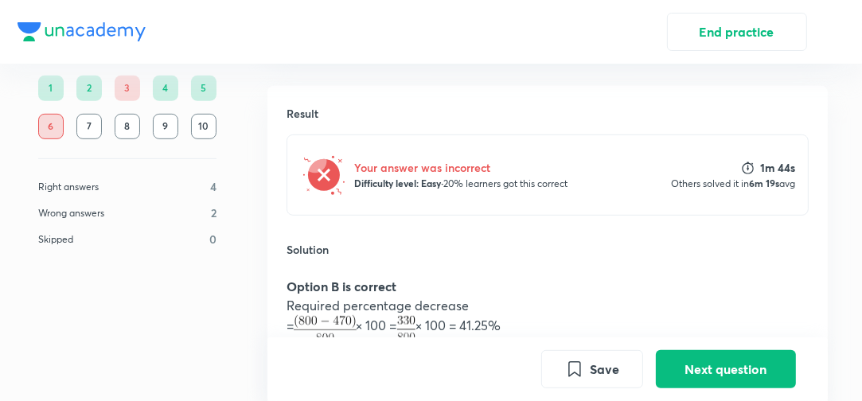
scroll to position [662, 0]
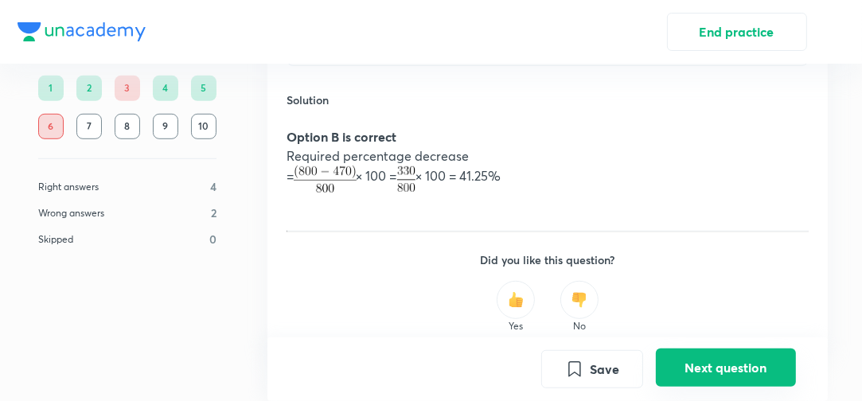
click at [727, 362] on button "Next question" at bounding box center [726, 368] width 140 height 38
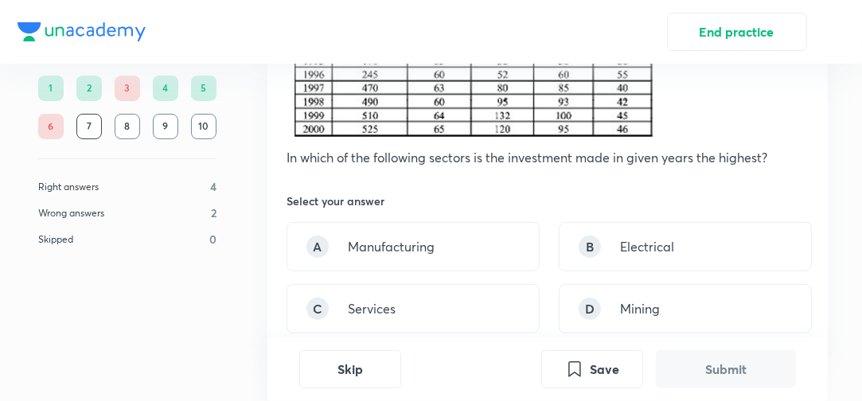
scroll to position [306, 0]
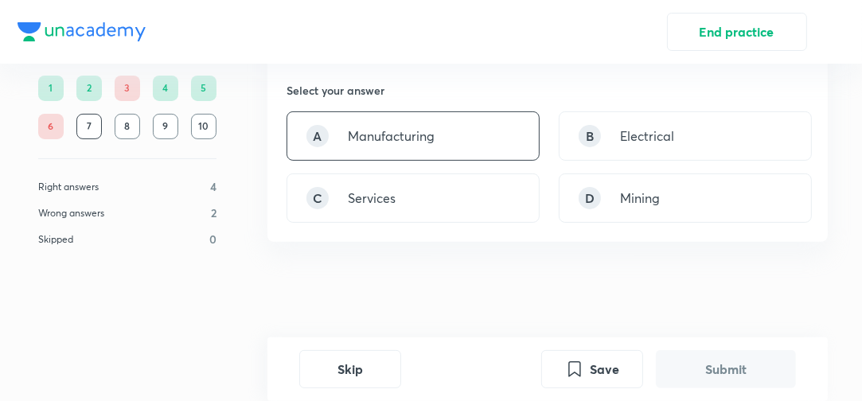
click at [474, 115] on div "A Manufacturing" at bounding box center [413, 135] width 253 height 49
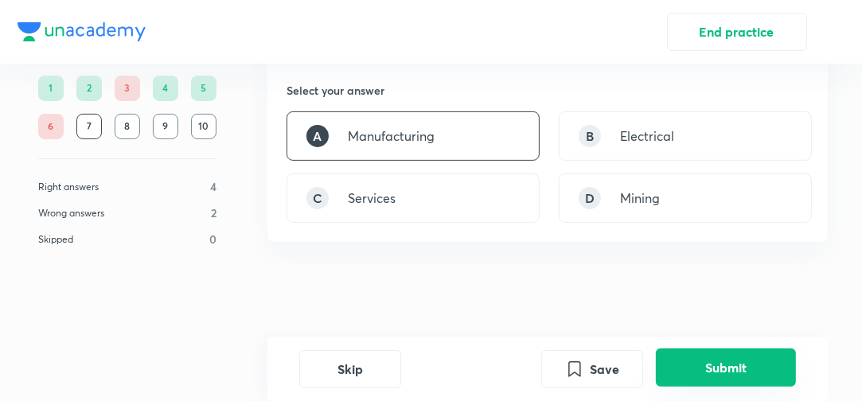
click at [706, 367] on button "Submit" at bounding box center [726, 368] width 140 height 38
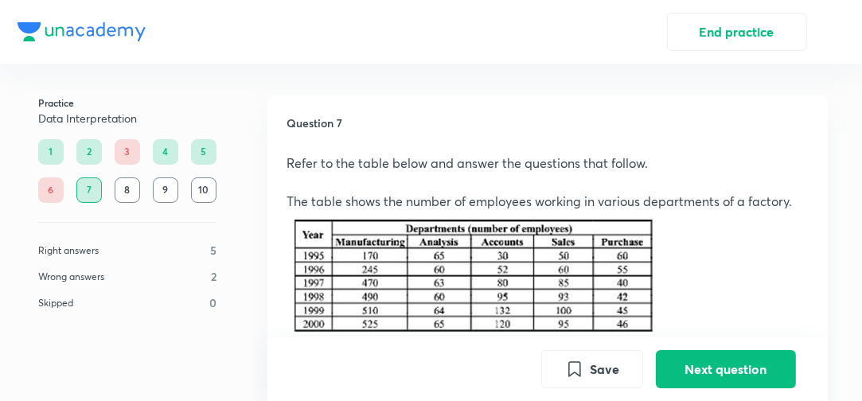
scroll to position [579, 0]
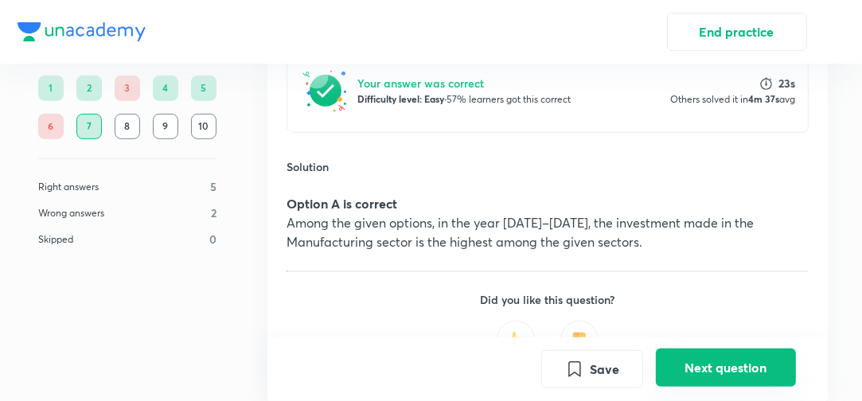
click at [707, 362] on button "Next question" at bounding box center [726, 368] width 140 height 38
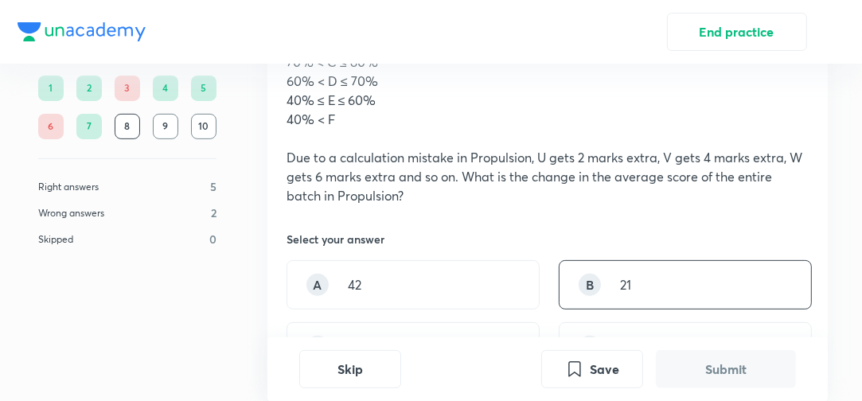
scroll to position [509, 0]
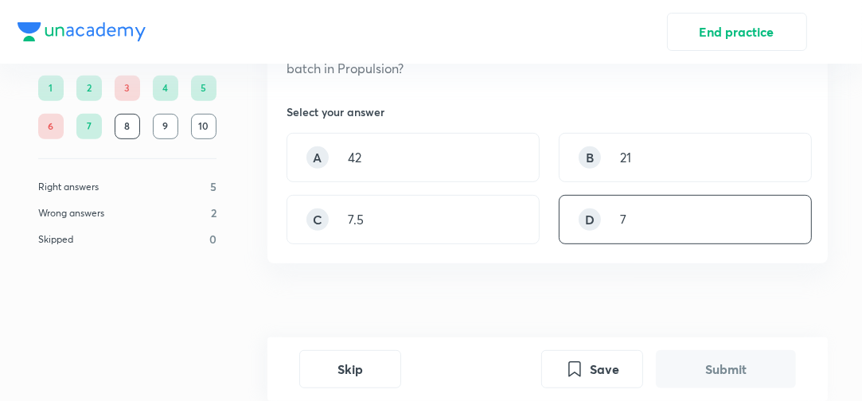
click at [614, 222] on div "D 7" at bounding box center [685, 219] width 253 height 49
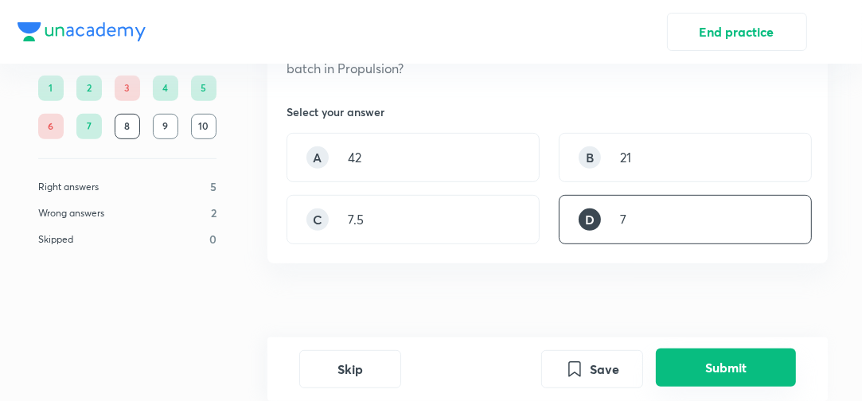
click at [709, 381] on button "Submit" at bounding box center [726, 368] width 140 height 38
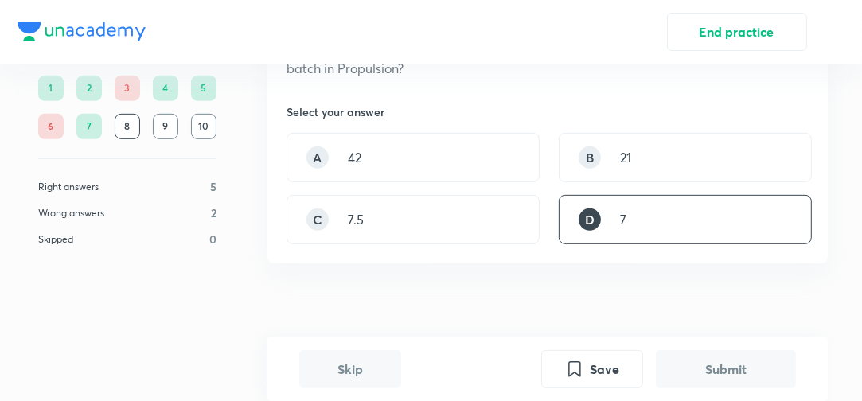
scroll to position [804, 0]
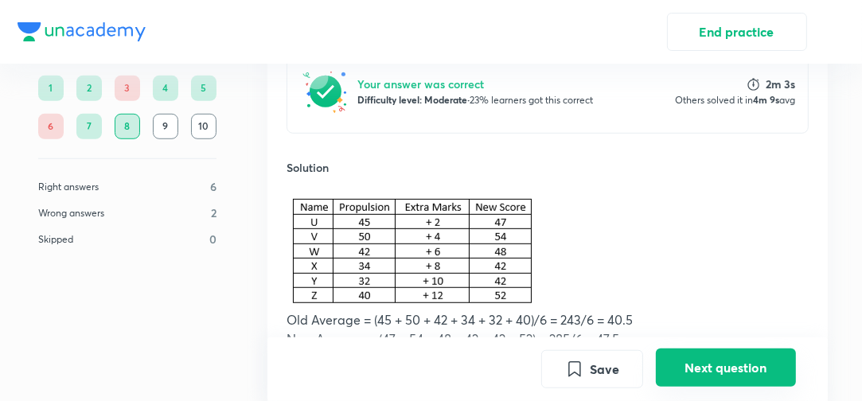
click at [748, 360] on button "Next question" at bounding box center [726, 368] width 140 height 38
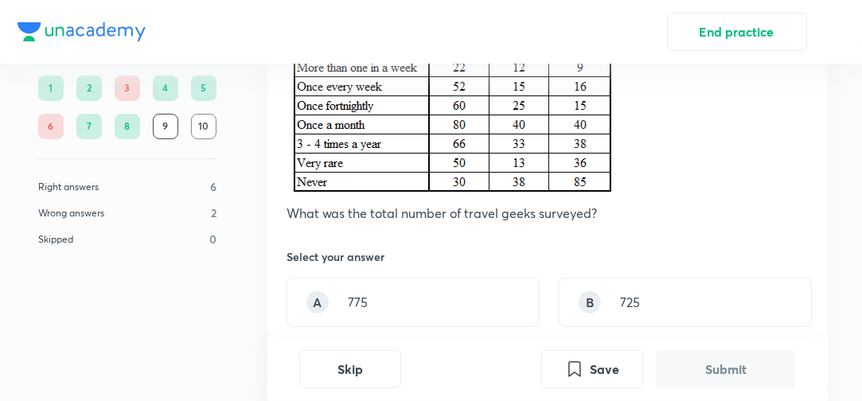
scroll to position [255, 0]
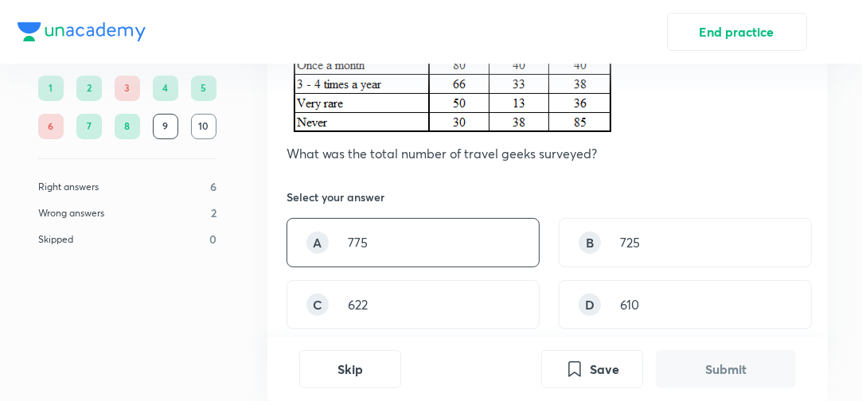
click at [449, 245] on div "A 775" at bounding box center [413, 242] width 253 height 49
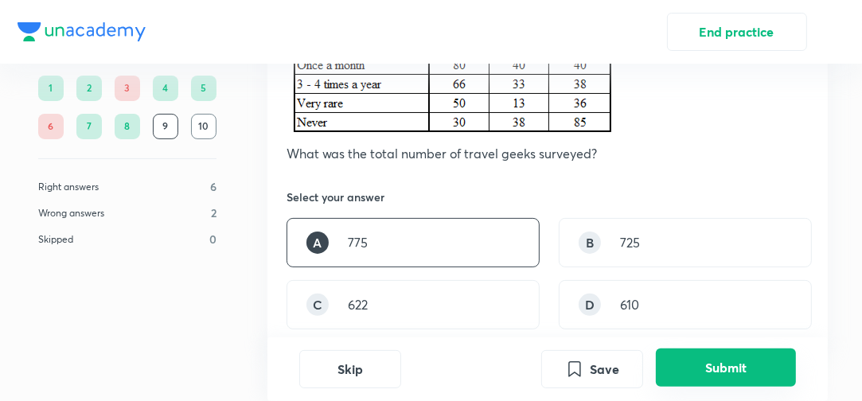
click at [719, 357] on button "Submit" at bounding box center [726, 368] width 140 height 38
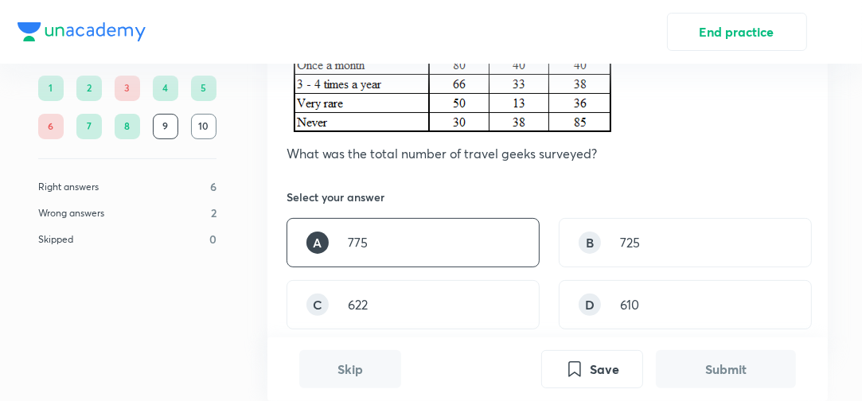
scroll to position [634, 0]
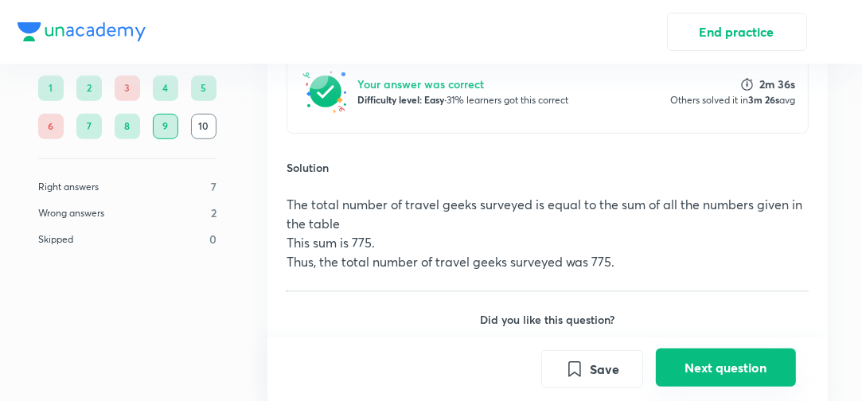
click at [743, 368] on button "Next question" at bounding box center [726, 368] width 140 height 38
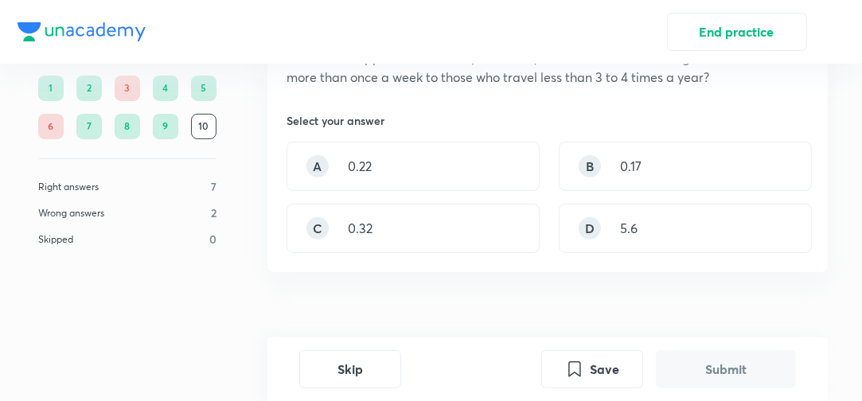
scroll to position [318, 0]
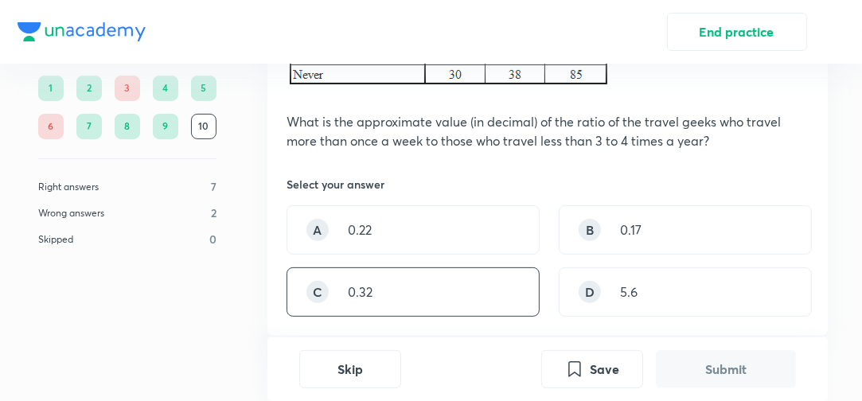
click at [460, 290] on div "C 0.32" at bounding box center [413, 291] width 253 height 49
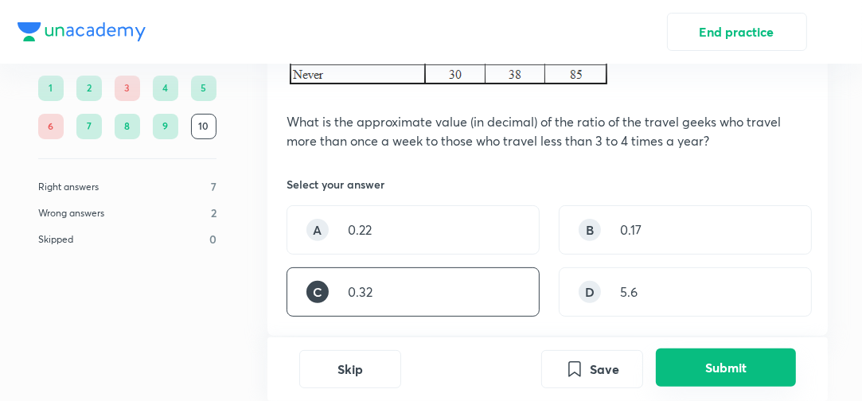
click at [673, 362] on button "Submit" at bounding box center [726, 368] width 140 height 38
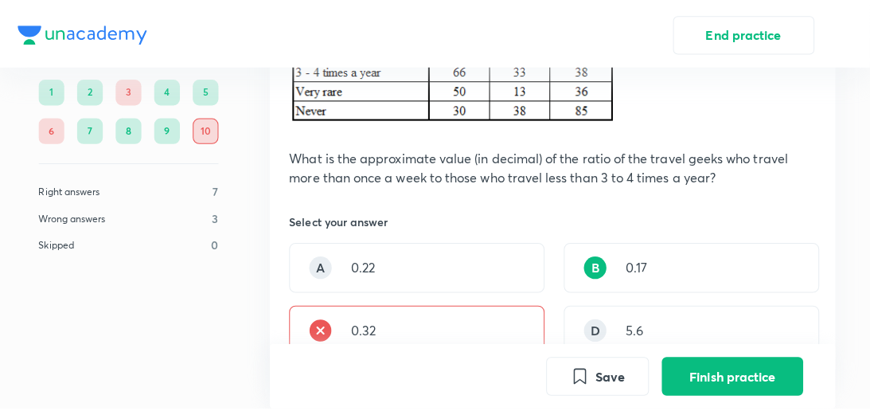
scroll to position [431, 0]
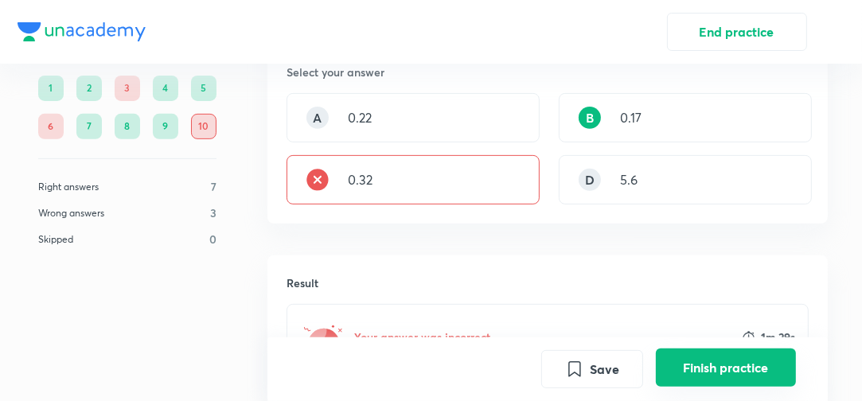
click at [707, 365] on button "Finish practice" at bounding box center [726, 368] width 140 height 38
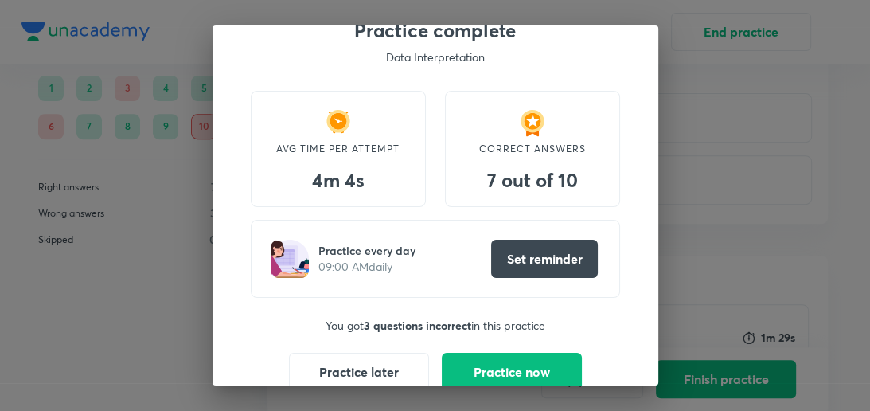
scroll to position [76, 0]
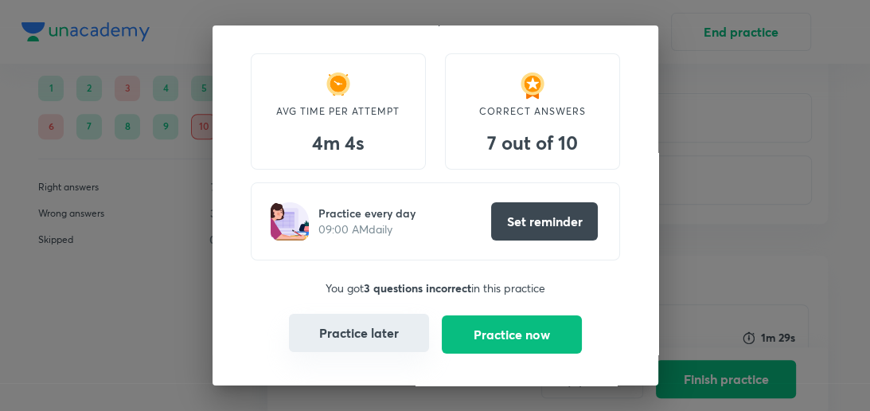
click at [373, 333] on button "Practice later" at bounding box center [359, 333] width 140 height 38
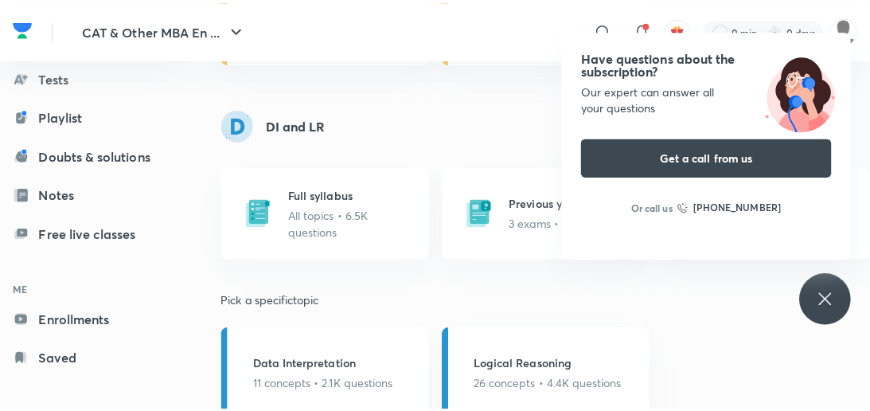
scroll to position [1019, 0]
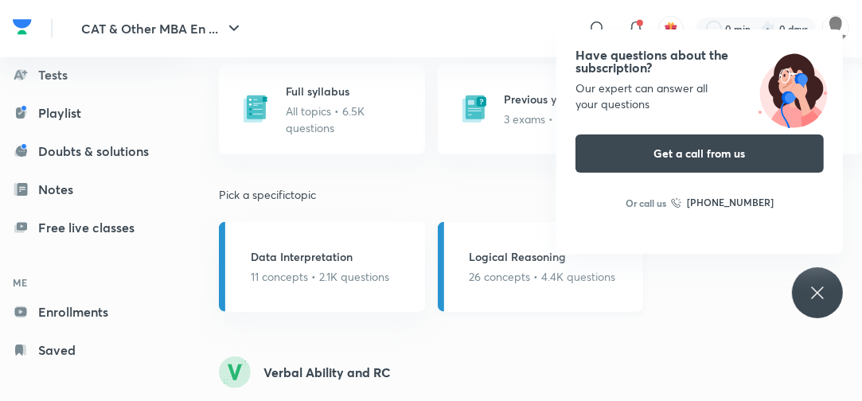
click at [503, 256] on h5 "Logical Reasoning" at bounding box center [543, 256] width 146 height 17
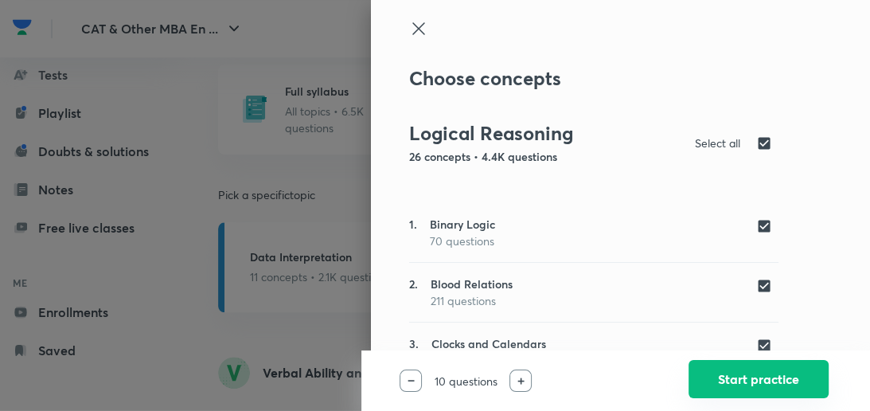
click at [701, 376] on button "Start practice" at bounding box center [759, 379] width 140 height 38
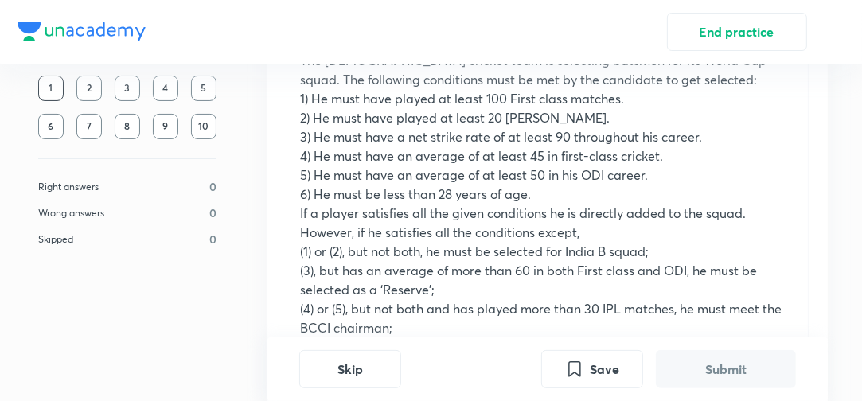
scroll to position [191, 0]
